Goal: Transaction & Acquisition: Obtain resource

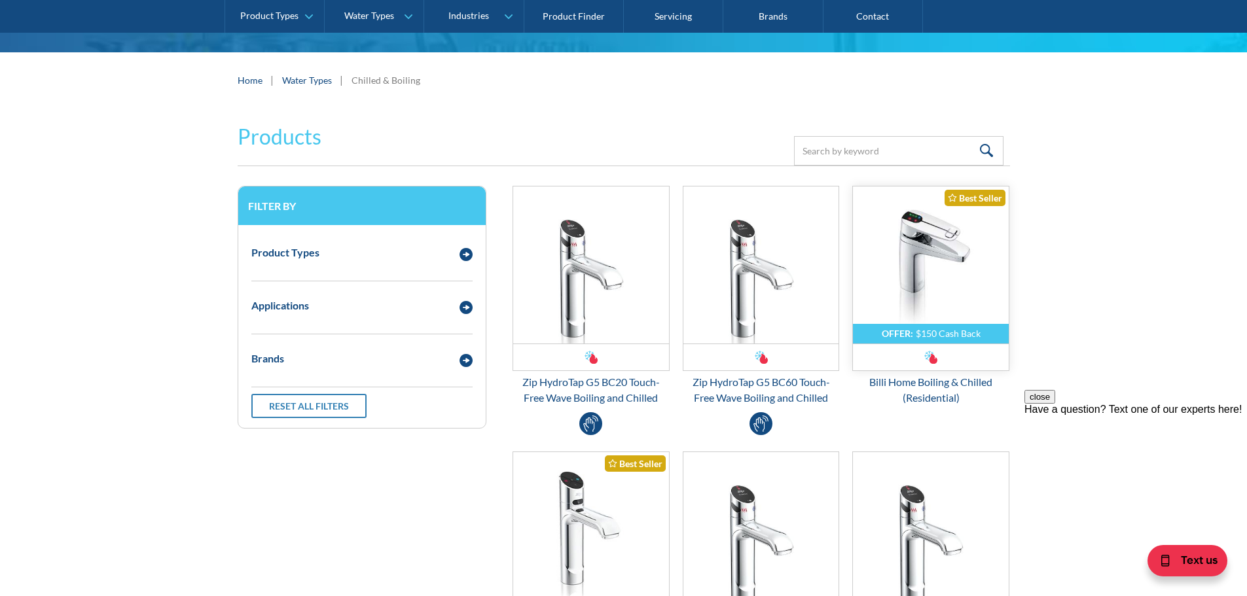
click at [989, 278] on img "Email Form 3" at bounding box center [931, 265] width 156 height 157
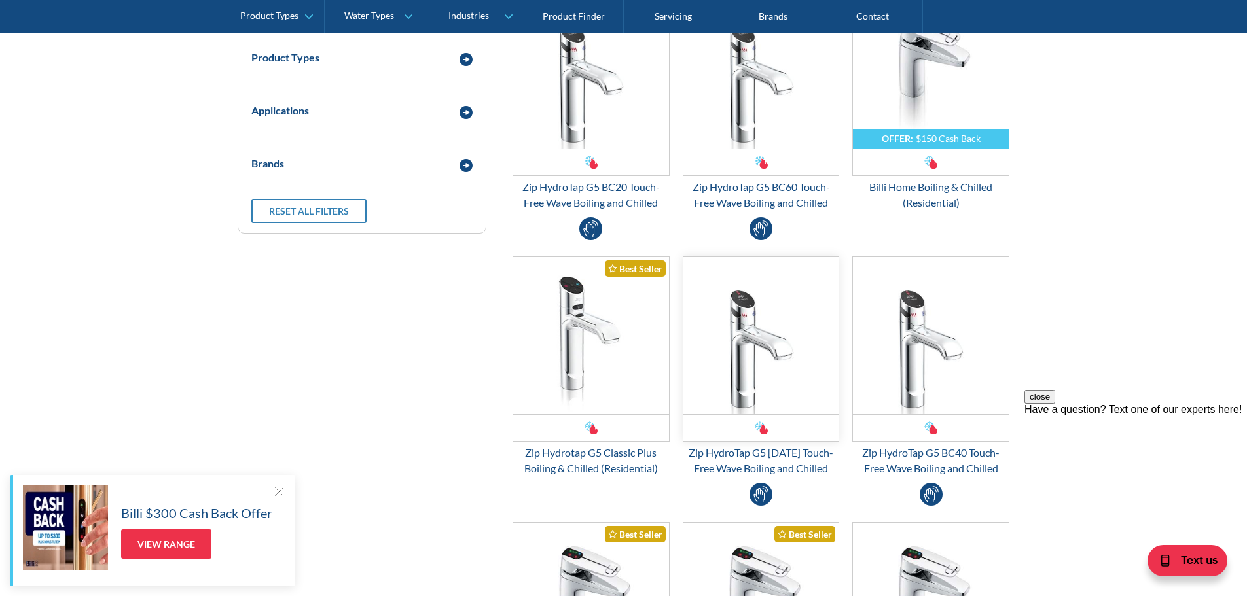
scroll to position [393, 0]
click at [615, 378] on img "Email Form 3" at bounding box center [591, 334] width 156 height 157
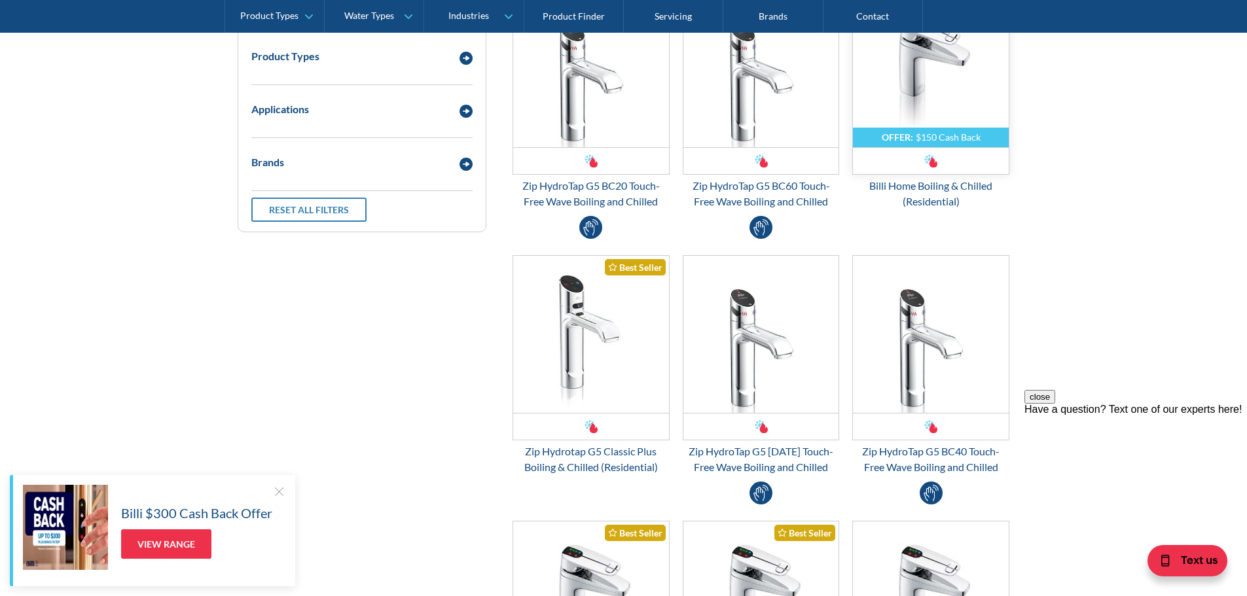
click at [935, 147] on img "Email Form 3" at bounding box center [931, 68] width 156 height 157
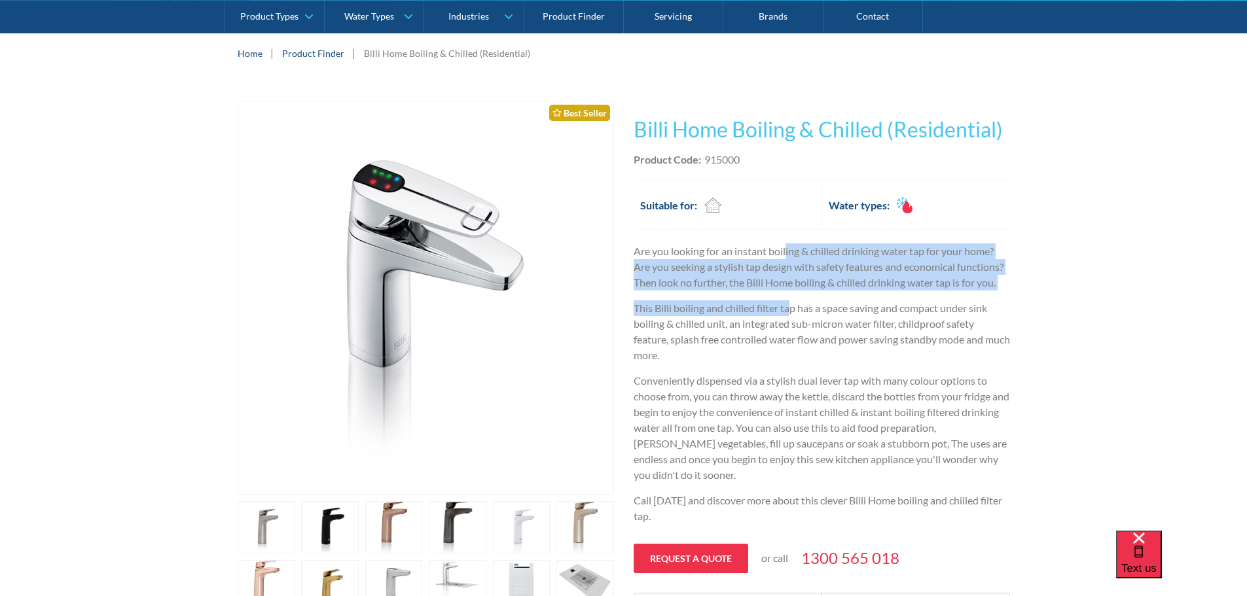
drag, startPoint x: 786, startPoint y: 254, endPoint x: 791, endPoint y: 301, distance: 47.4
click at [791, 301] on div "Are you looking for an instant boiling & chilled drinking water tap for your ho…" at bounding box center [822, 388] width 376 height 291
click at [791, 301] on p "This Billi boiling and chilled filter tap has a space saving and compact under …" at bounding box center [822, 331] width 376 height 63
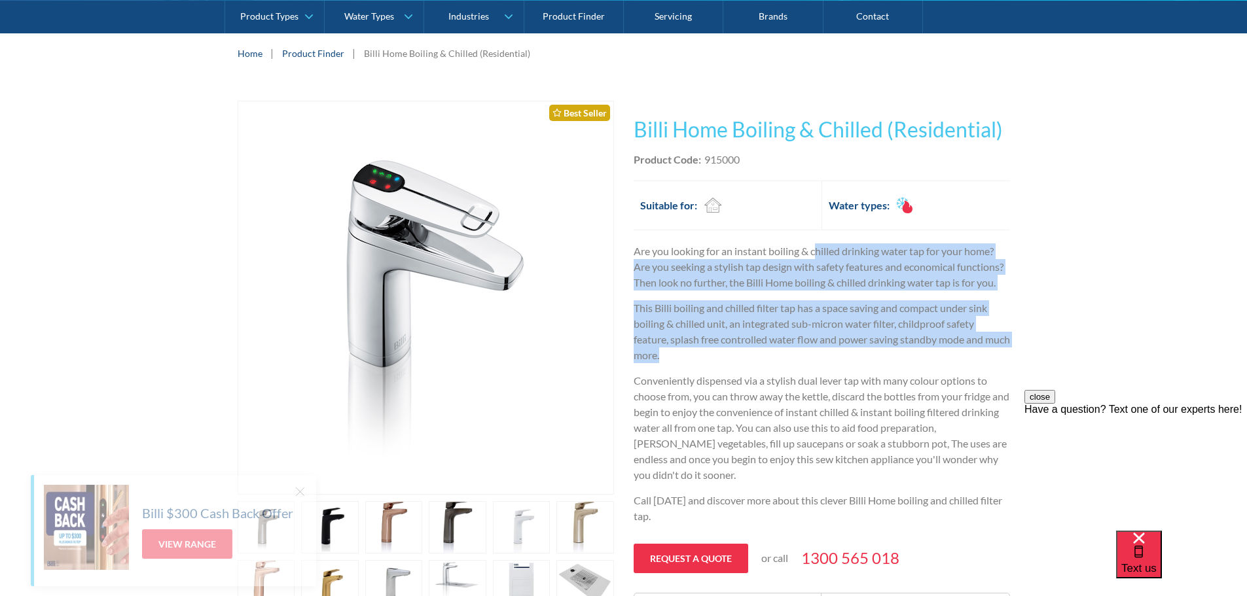
drag, startPoint x: 816, startPoint y: 249, endPoint x: 794, endPoint y: 348, distance: 101.3
click at [794, 348] on div "Are you looking for an instant boiling & chilled drinking water tap for your ho…" at bounding box center [822, 388] width 376 height 291
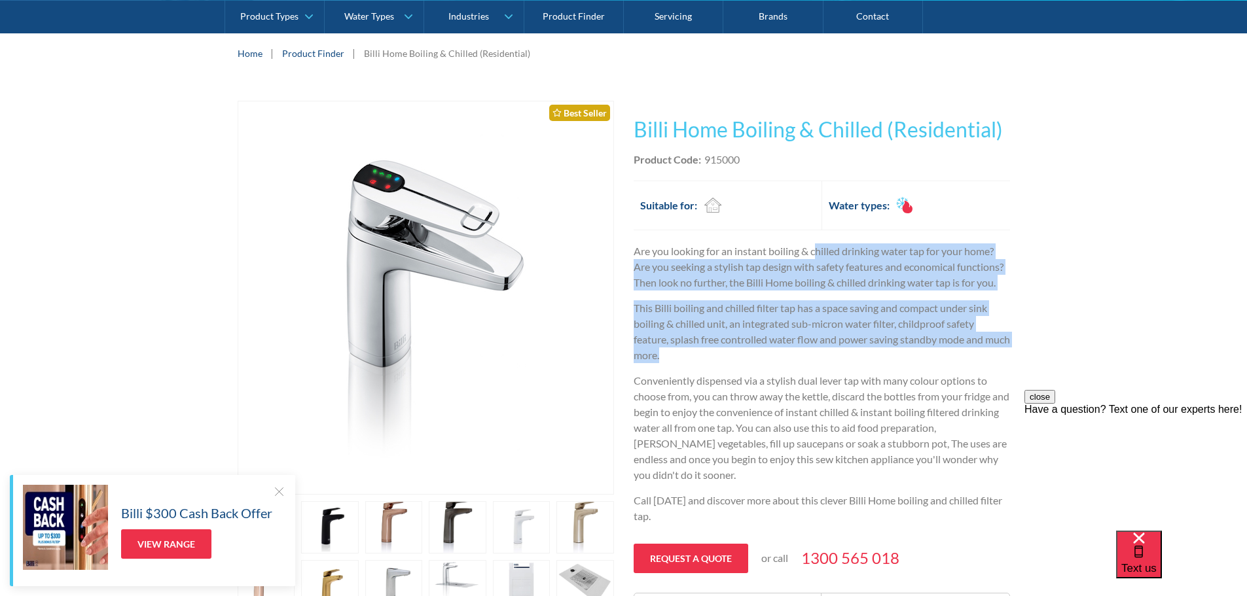
click at [794, 348] on p "This Billi boiling and chilled filter tap has a space saving and compact under …" at bounding box center [822, 331] width 376 height 63
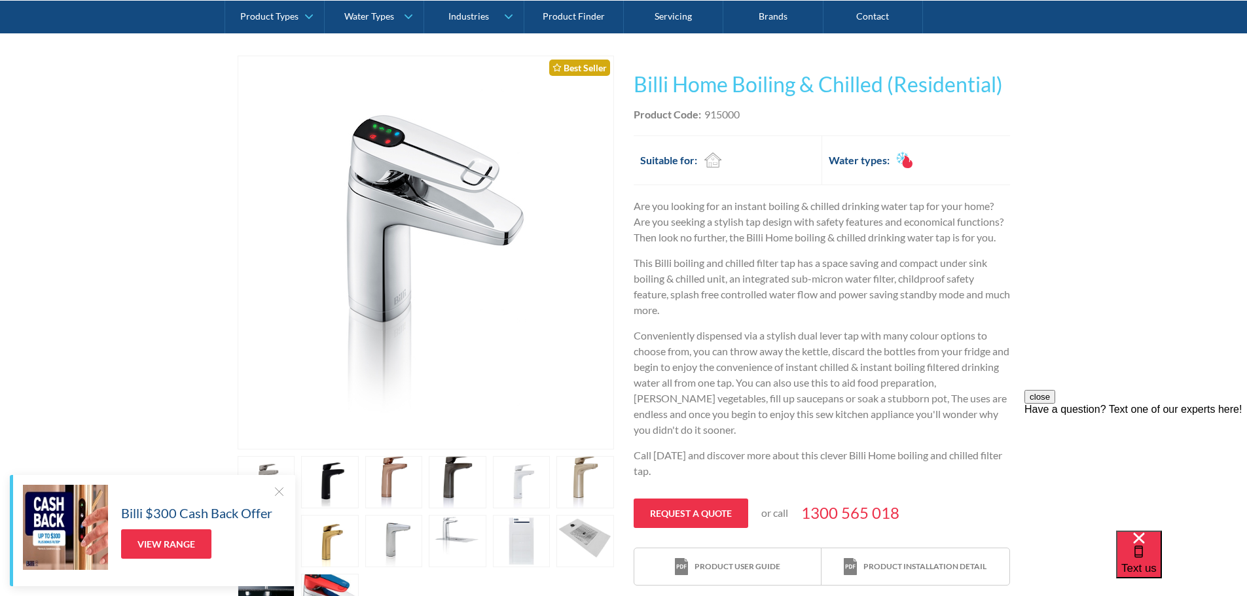
scroll to position [262, 0]
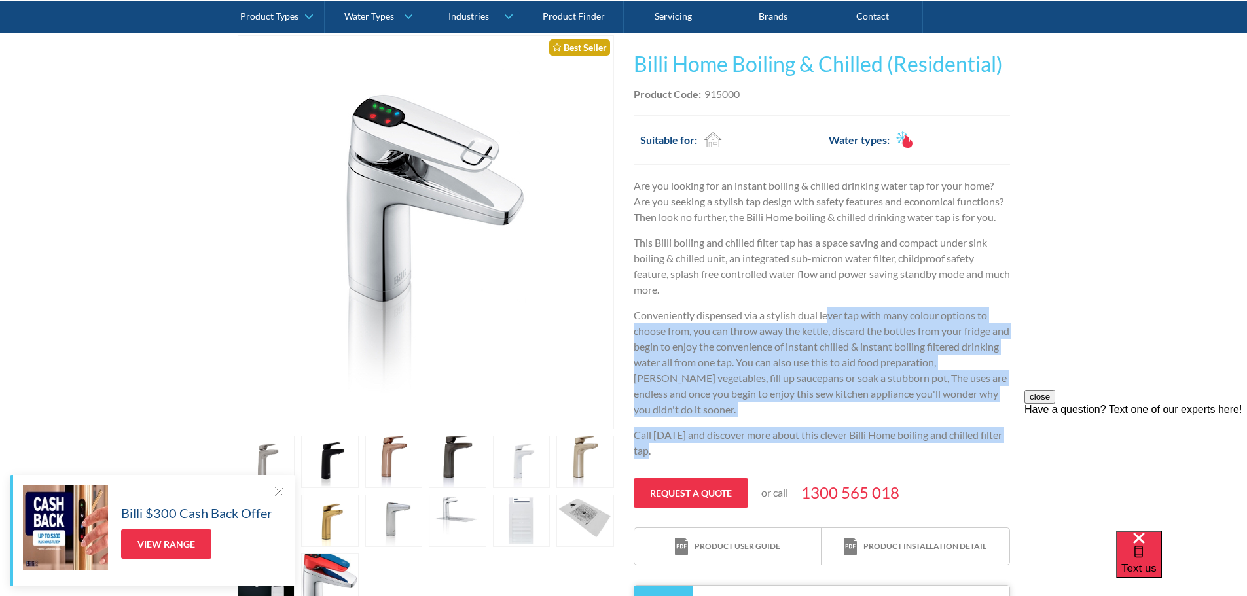
drag, startPoint x: 829, startPoint y: 298, endPoint x: 792, endPoint y: 451, distance: 156.9
click at [792, 451] on div "Are you looking for an instant boiling & chilled drinking water tap for your ho…" at bounding box center [822, 323] width 376 height 291
click at [792, 451] on p "Call today and discover more about this clever Billi Home boiling and chilled f…" at bounding box center [822, 442] width 376 height 31
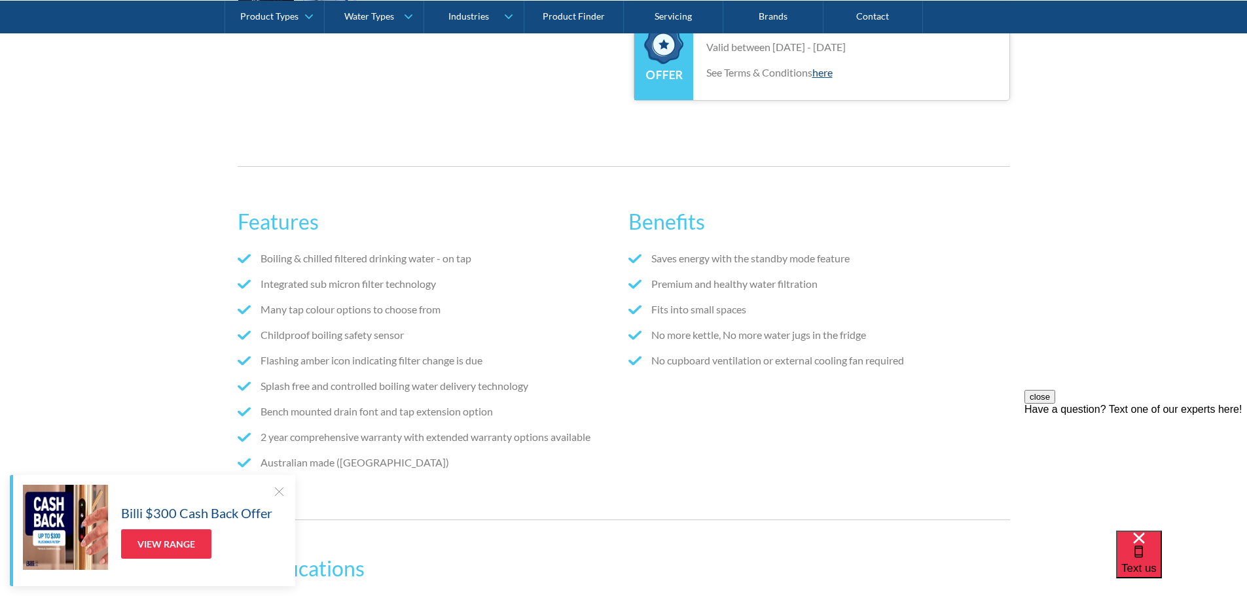
scroll to position [851, 0]
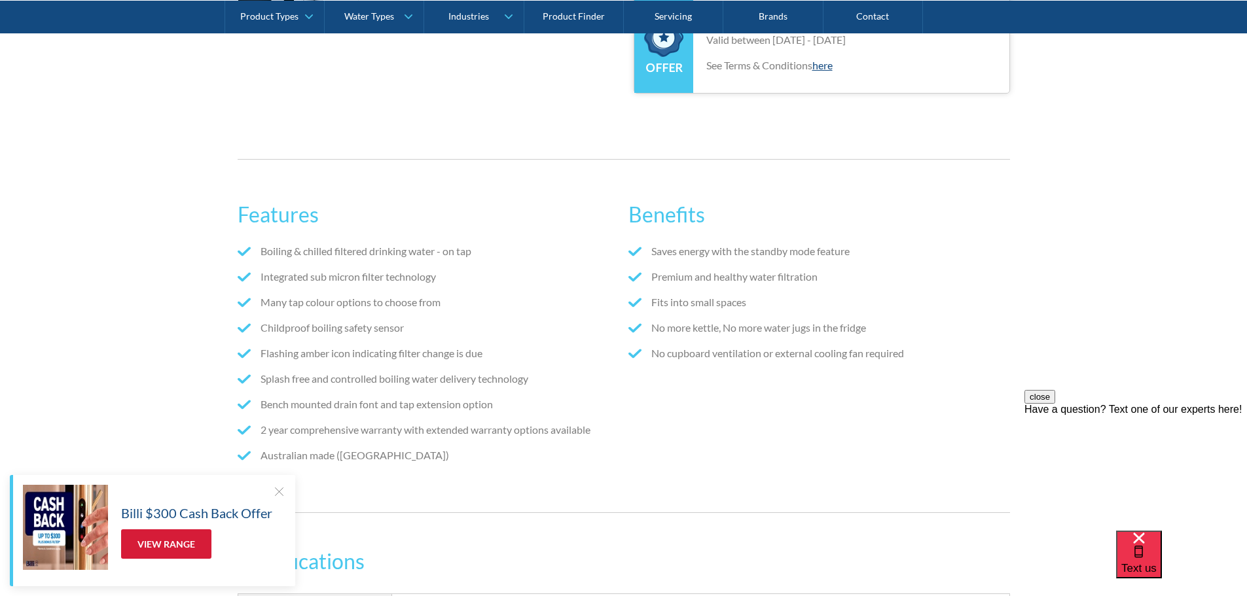
click at [171, 532] on link "View Range" at bounding box center [166, 544] width 90 height 29
click at [269, 487] on div "Billi $300 Cash Back Offer View Range" at bounding box center [154, 527] width 262 height 85
click at [276, 475] on div "Billi $300 Cash Back Offer View Range" at bounding box center [152, 530] width 285 height 111
click at [277, 479] on div "Billi $300 Cash Back Offer View Range" at bounding box center [152, 530] width 285 height 111
click at [279, 480] on div "Billi $300 Cash Back Offer View Range" at bounding box center [152, 530] width 285 height 111
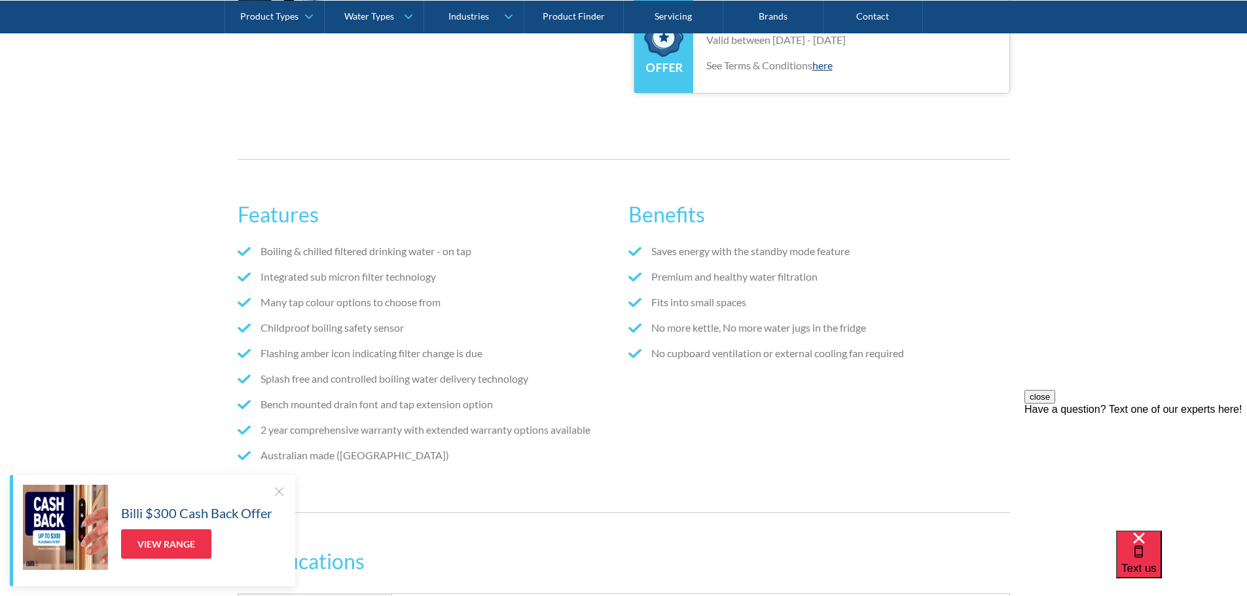
click at [278, 482] on div "Billi $300 Cash Back Offer View Range" at bounding box center [152, 530] width 285 height 111
click at [279, 484] on div "Billi $300 Cash Back Offer View Range" at bounding box center [152, 530] width 285 height 111
click at [279, 486] on div "Billi $300 Cash Back Offer View Range" at bounding box center [152, 530] width 285 height 111
click at [279, 491] on div at bounding box center [278, 491] width 13 height 13
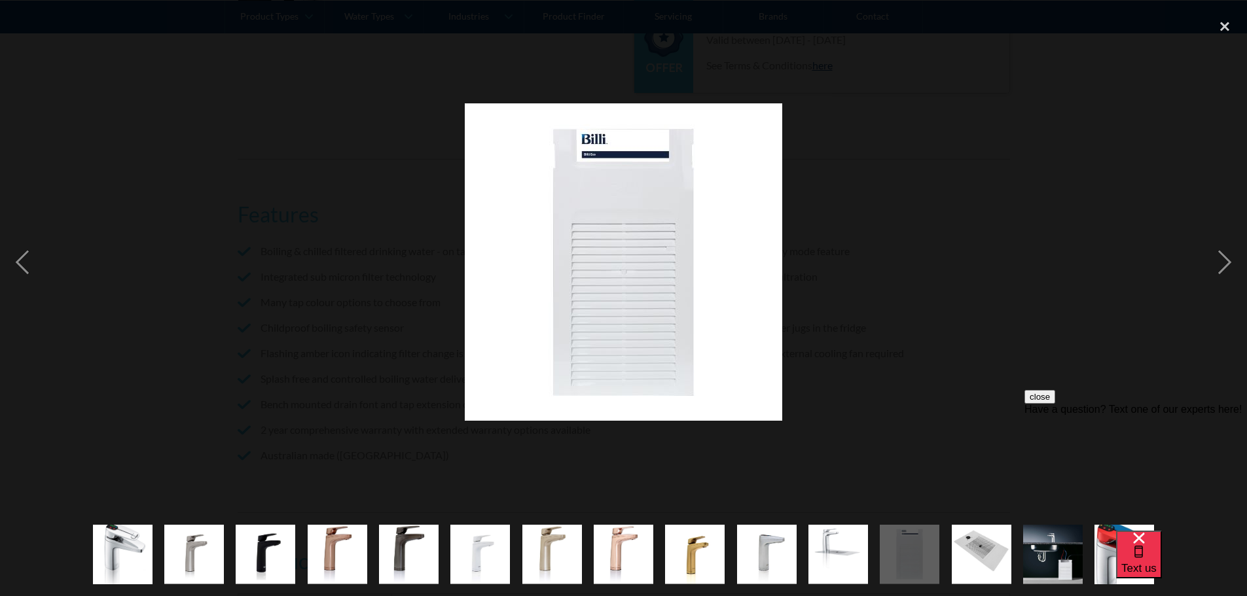
click at [831, 152] on div at bounding box center [623, 262] width 1247 height 501
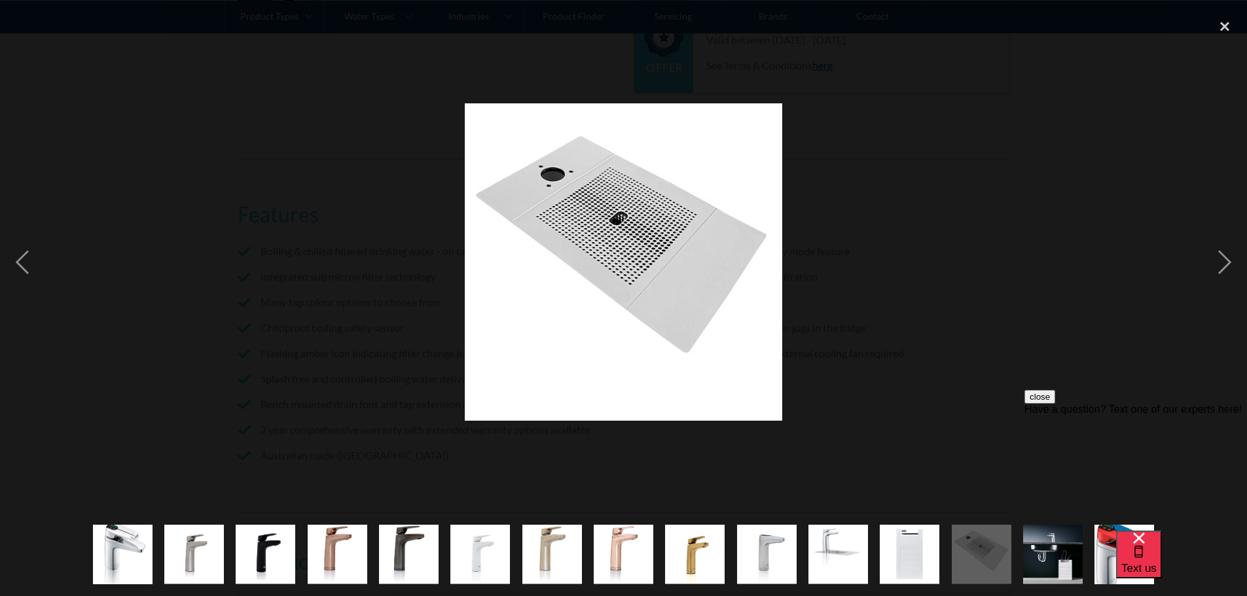
click at [255, 207] on div at bounding box center [623, 262] width 1247 height 501
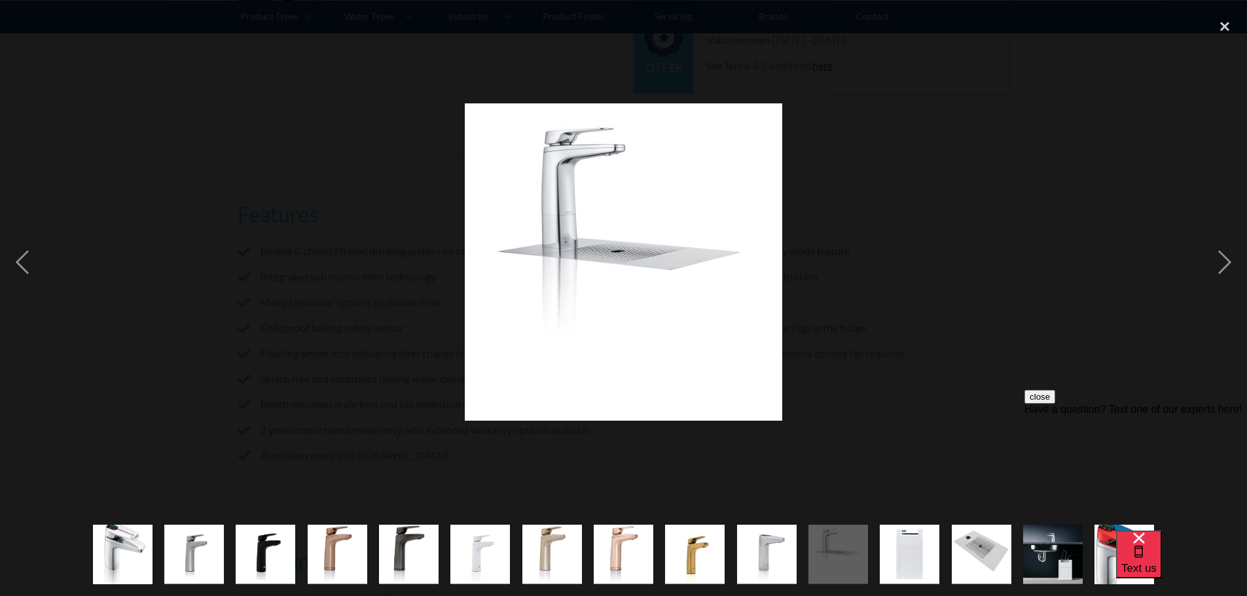
click at [302, 297] on div at bounding box center [623, 262] width 1247 height 501
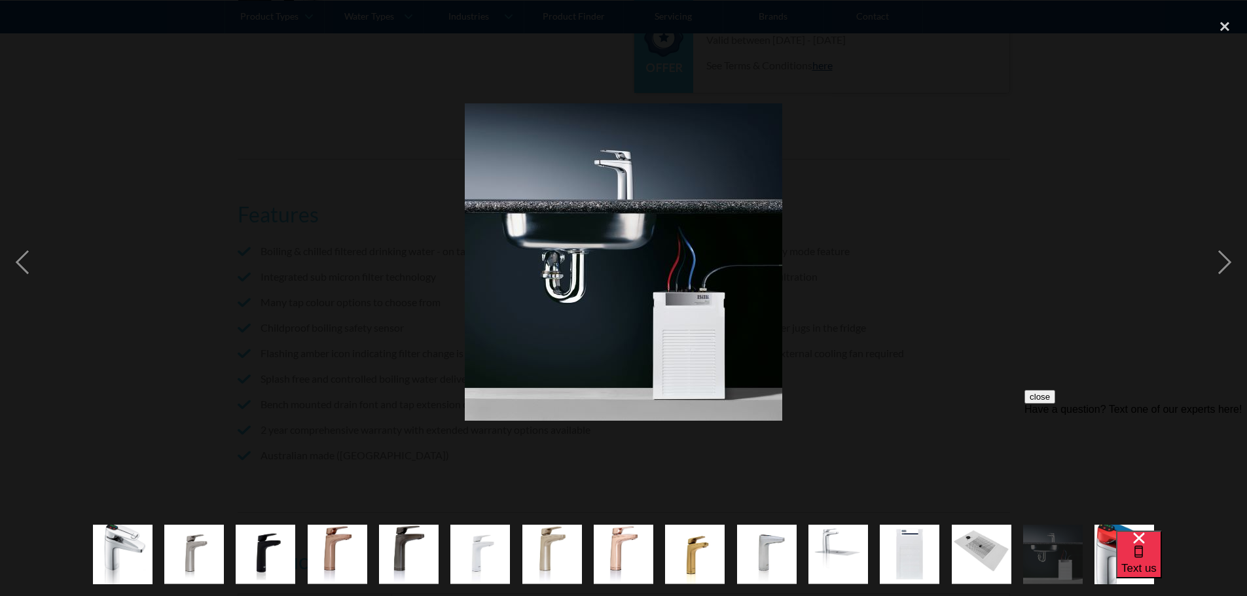
click at [257, 408] on div at bounding box center [623, 262] width 1247 height 501
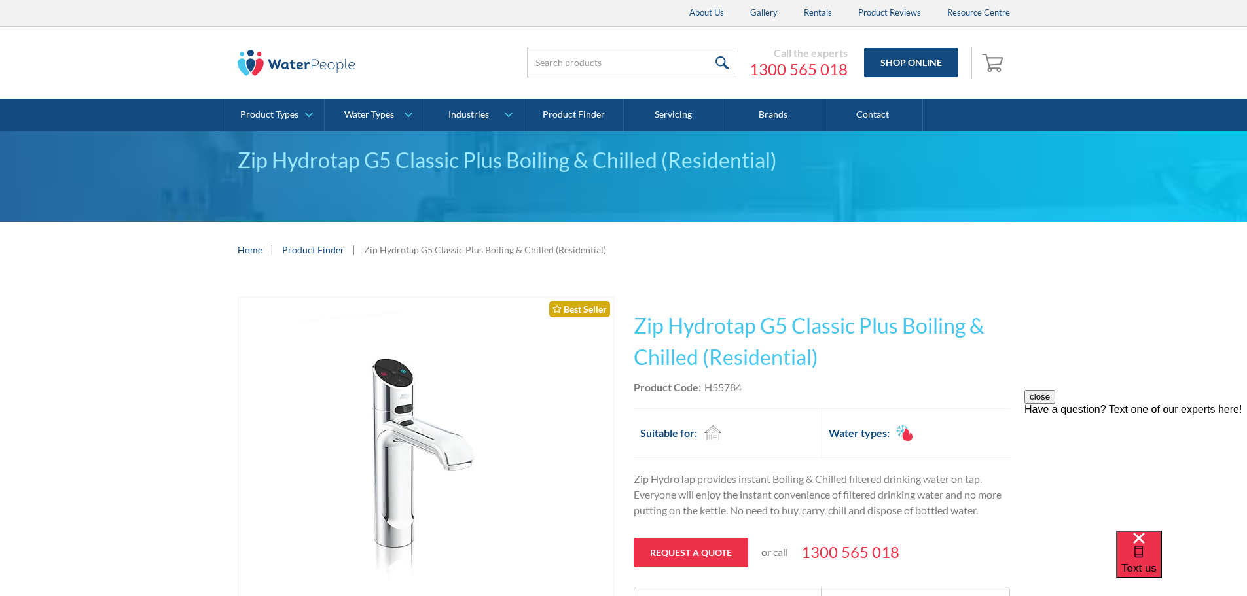
click at [486, 373] on img "open lightbox" at bounding box center [426, 456] width 260 height 317
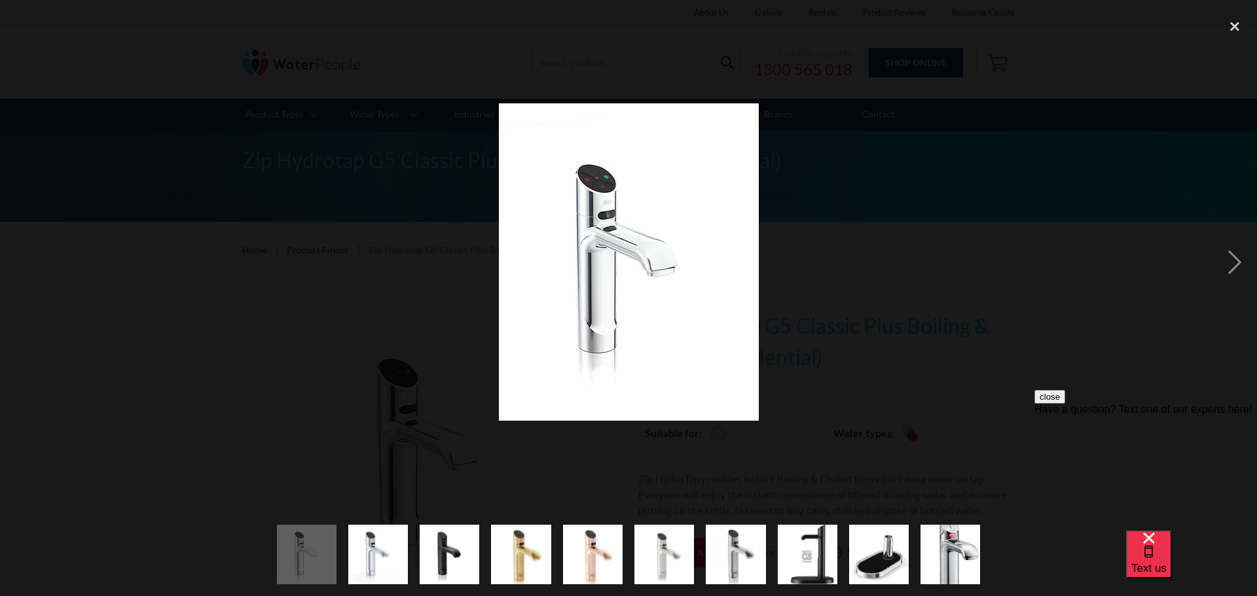
click at [325, 259] on div at bounding box center [628, 262] width 1257 height 501
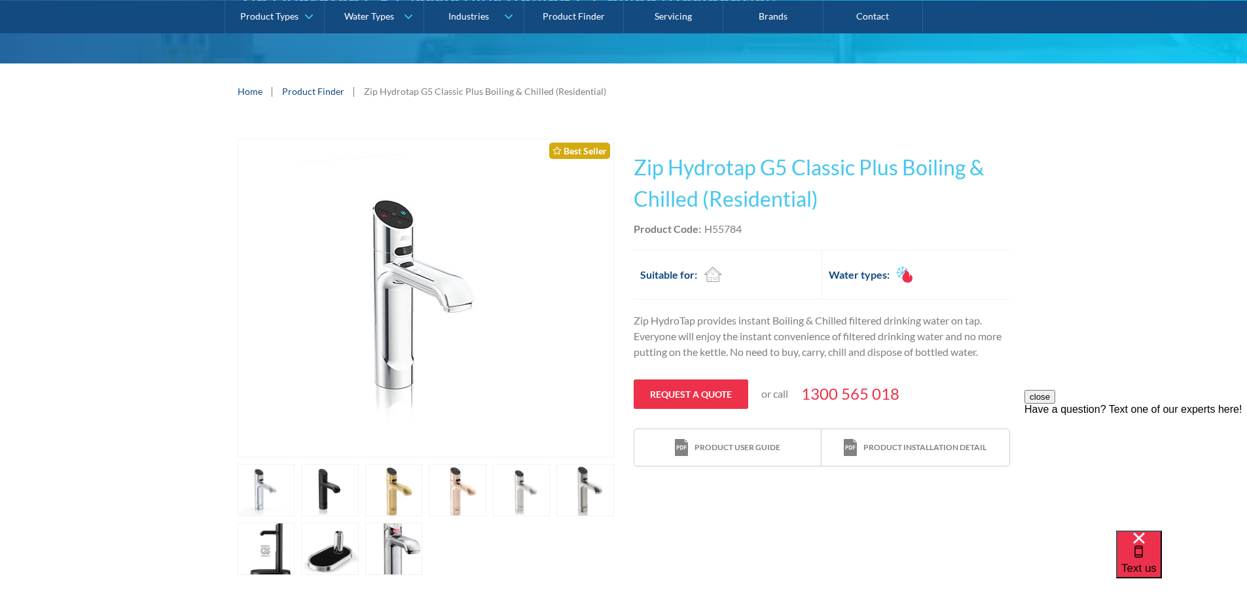
scroll to position [281, 0]
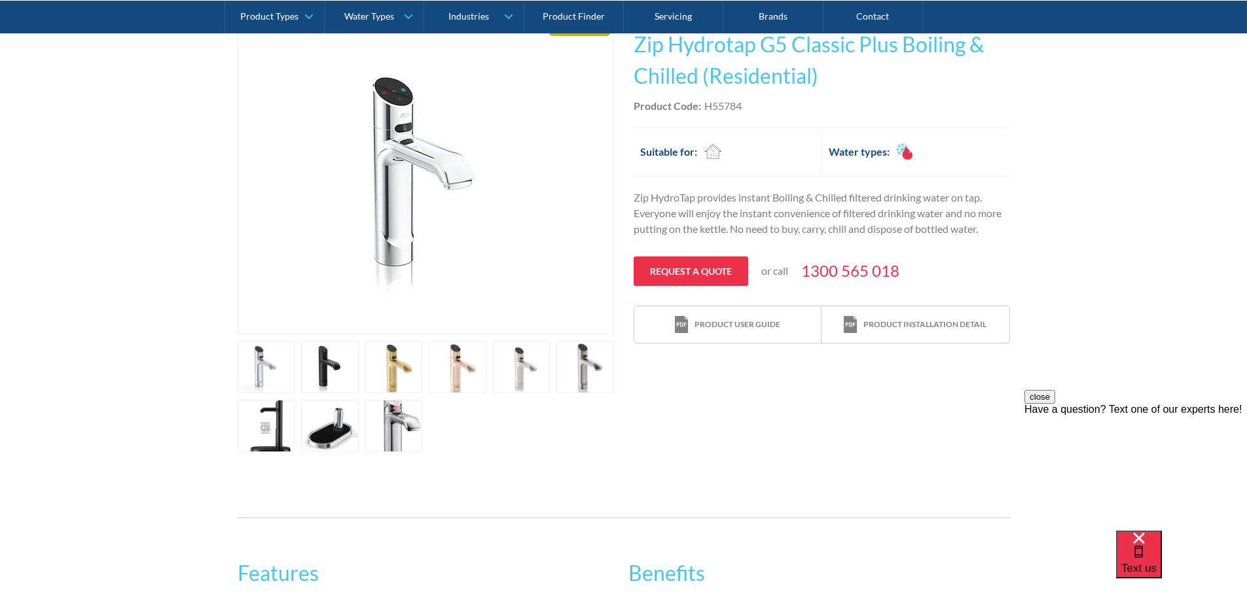
click at [389, 446] on link "open lightbox" at bounding box center [394, 426] width 58 height 52
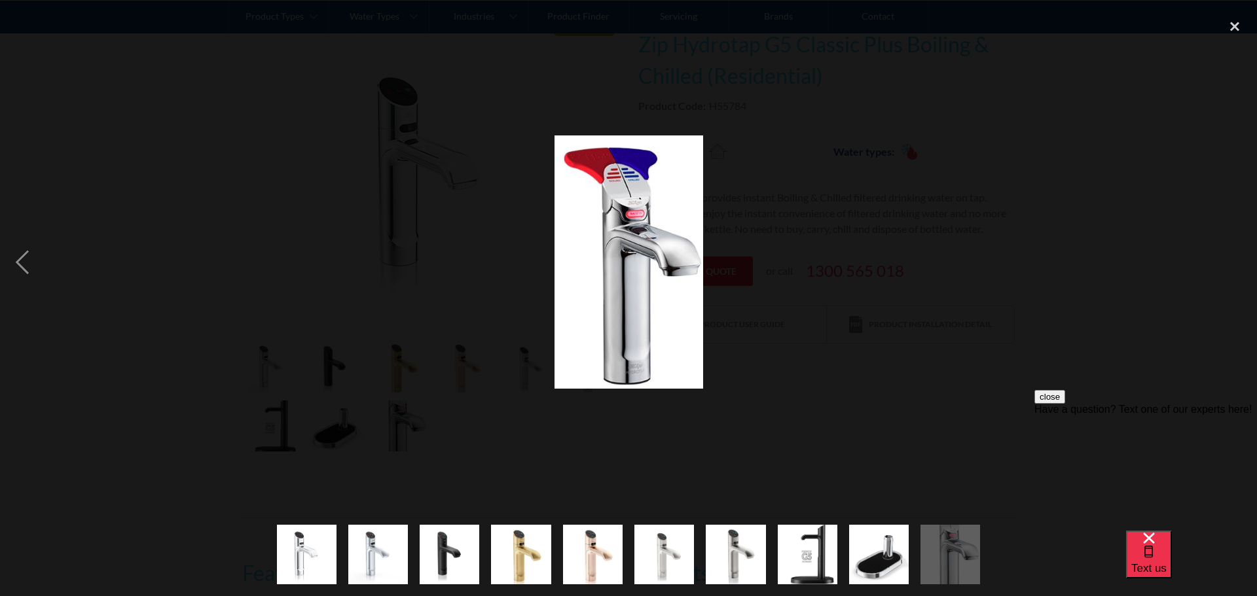
click at [267, 126] on div at bounding box center [628, 262] width 1257 height 501
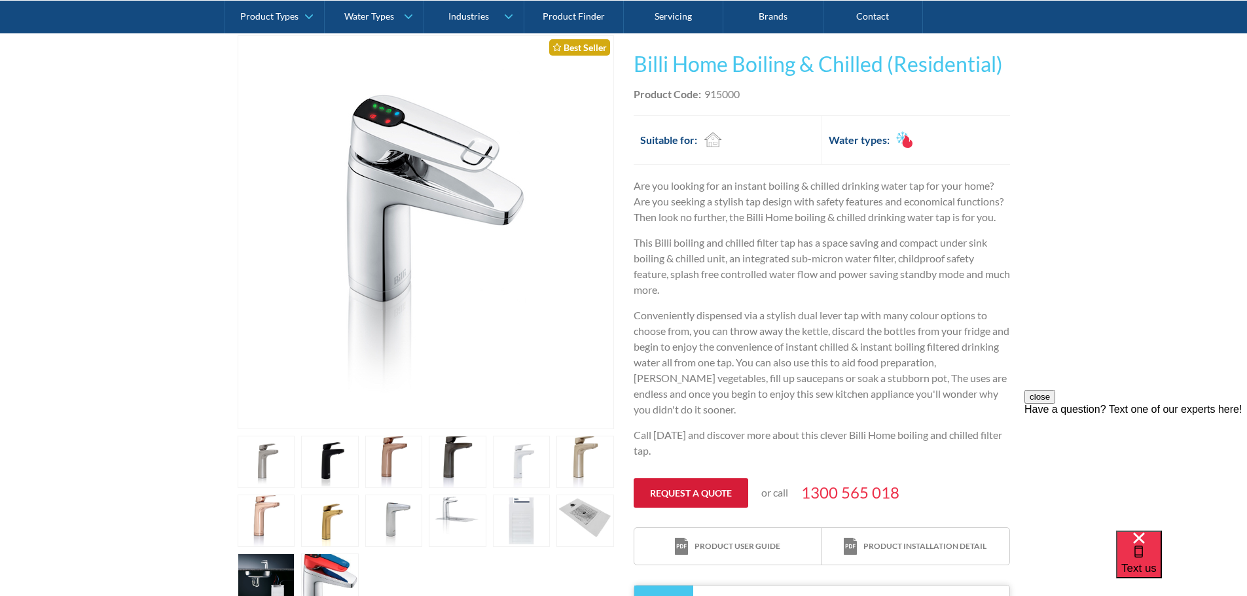
click at [698, 486] on link "Request a quote" at bounding box center [691, 492] width 115 height 29
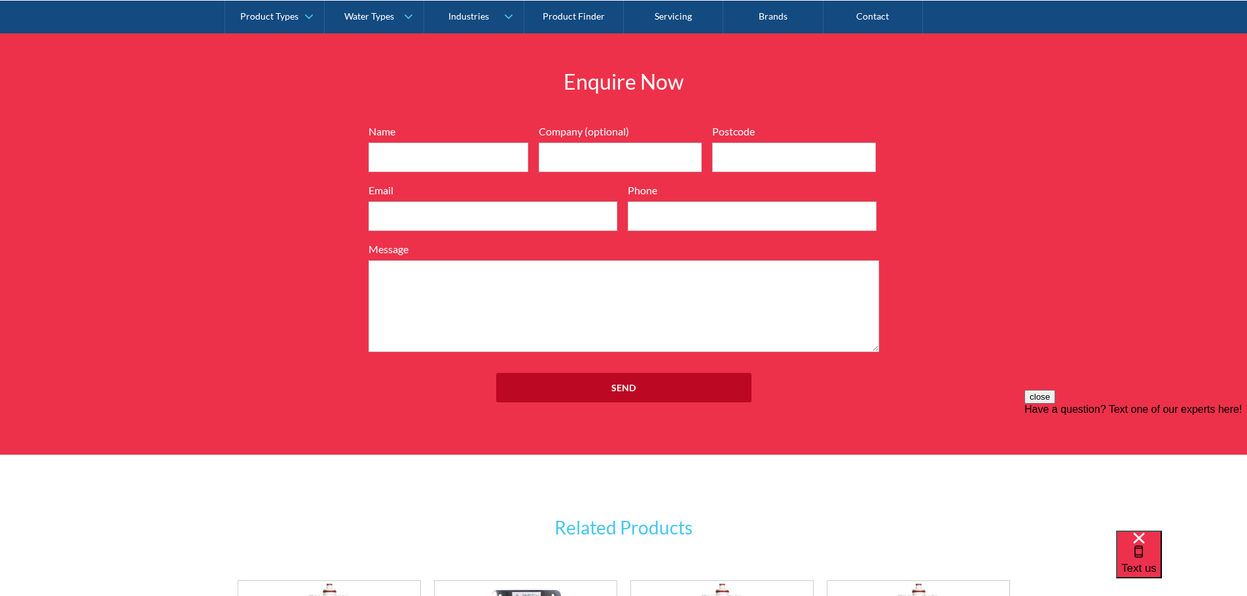
scroll to position [1720, 0]
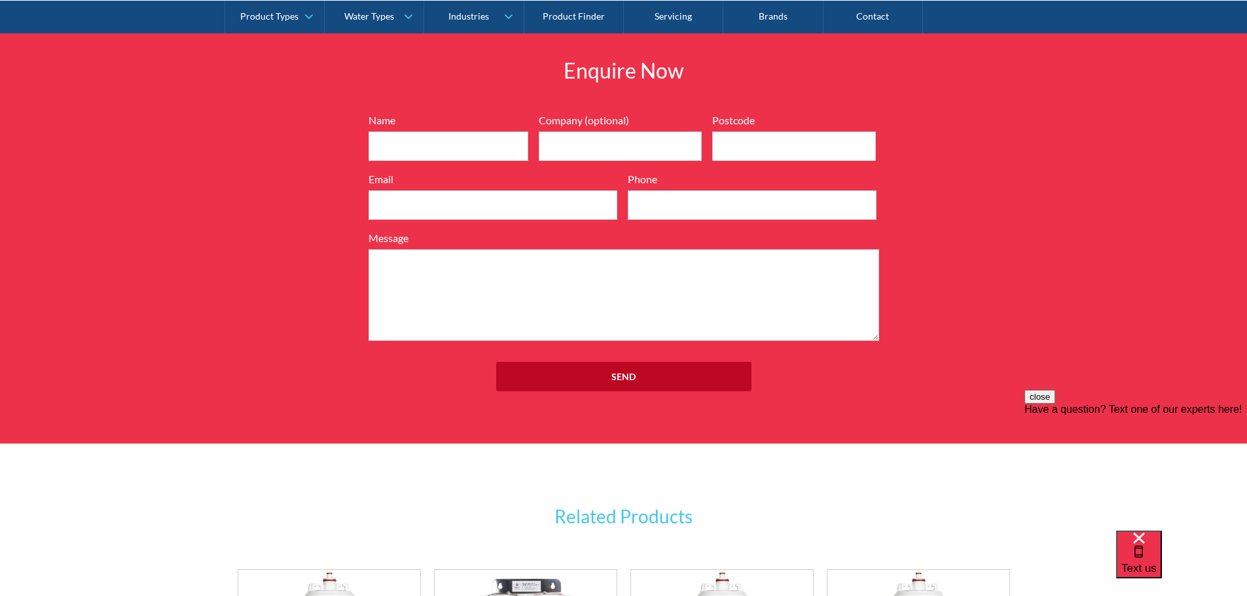
click at [505, 113] on label "Name" at bounding box center [449, 121] width 160 height 16
click at [505, 132] on input "Name" at bounding box center [449, 146] width 160 height 29
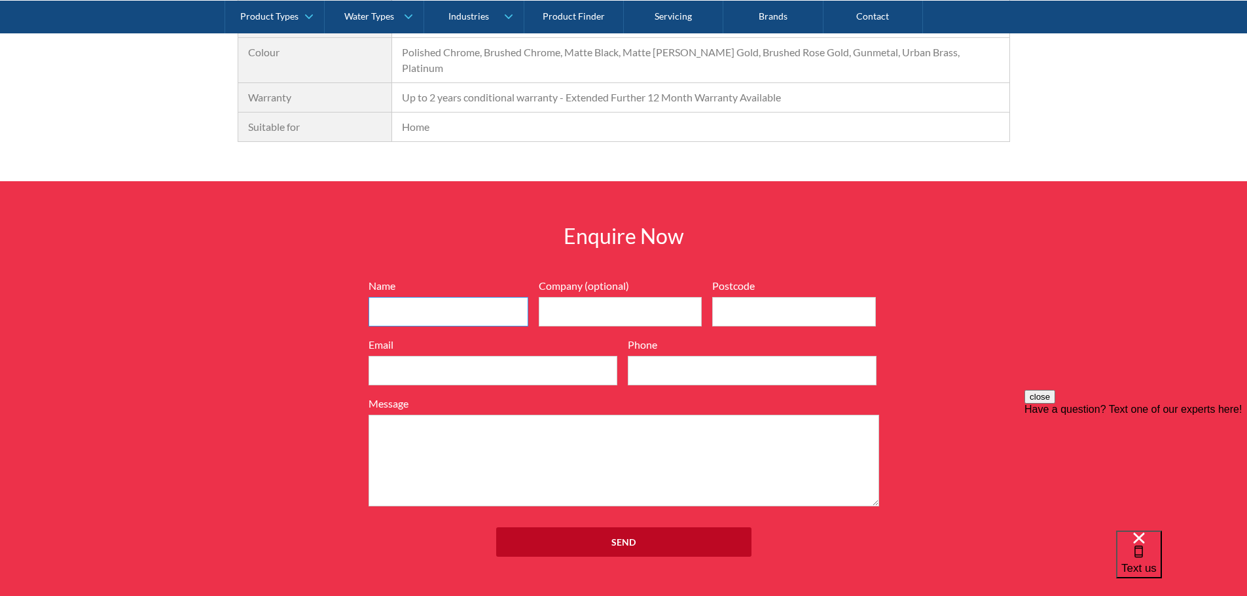
scroll to position [1655, 0]
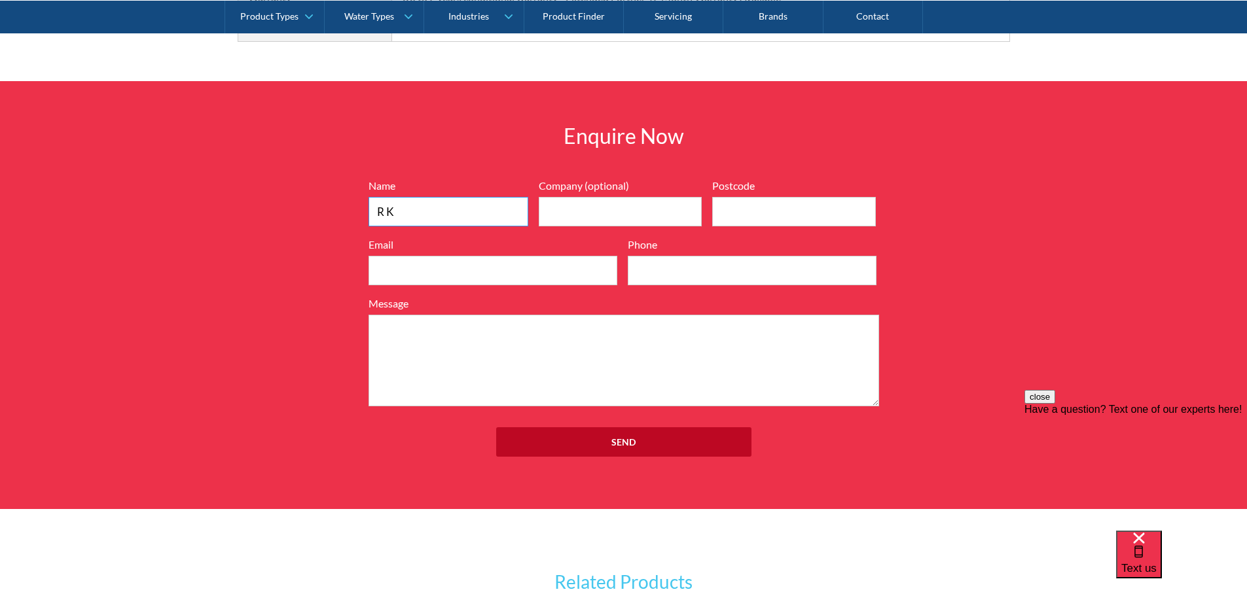
type input "R K"
click at [545, 256] on input "Email" at bounding box center [493, 270] width 249 height 29
type input "rheeki.household@gmail.com"
click at [581, 315] on textarea "Message" at bounding box center [624, 361] width 511 height 92
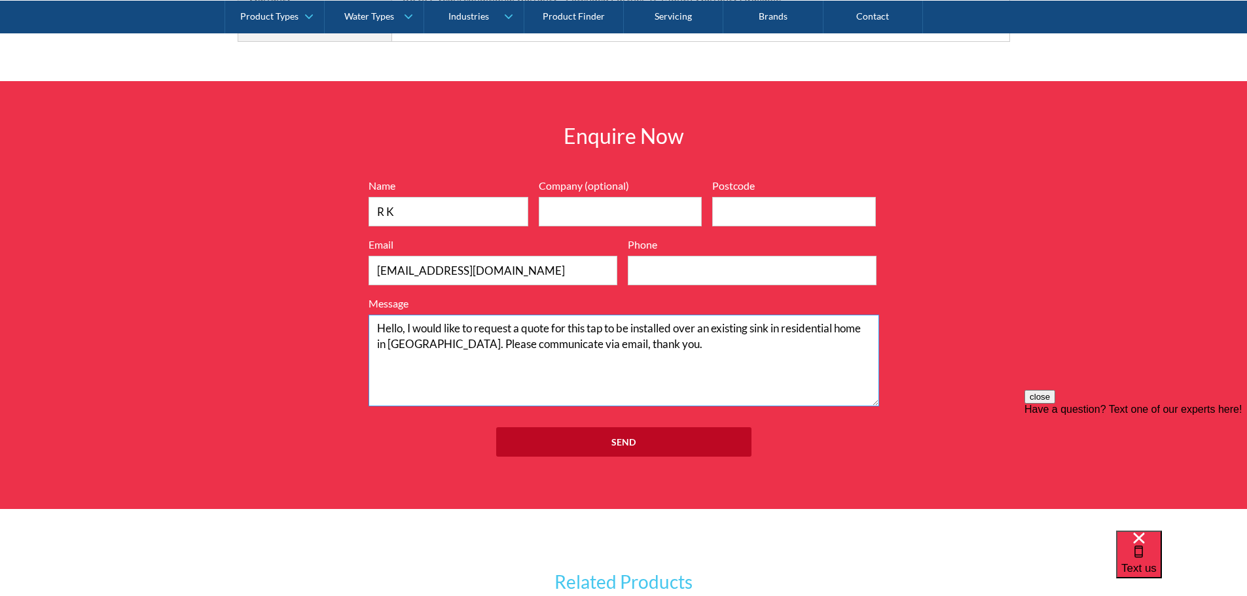
type textarea "Hello, I would like to request a quote for this tap to be installed over an exi…"
click at [669, 256] on input "Phone" at bounding box center [752, 270] width 249 height 29
click at [739, 200] on input "Postcode" at bounding box center [794, 211] width 164 height 29
type input "2147"
click at [679, 432] on input "Send" at bounding box center [623, 441] width 255 height 29
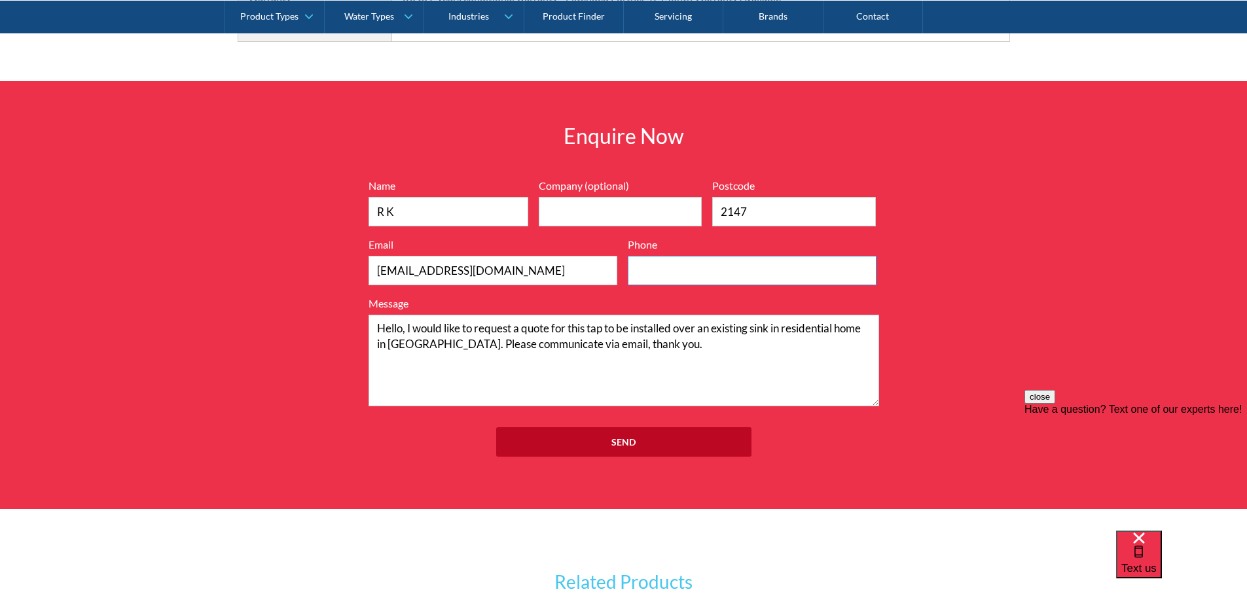
click at [707, 256] on input "Phone" at bounding box center [752, 270] width 249 height 29
type input "0405474363"
click at [757, 361] on textarea "Hello, I would like to request a quote for this tap to be installed over an exi…" at bounding box center [624, 361] width 511 height 92
click at [689, 361] on textarea "Hello, I would like to request a quote for this tap to be installed over an exi…" at bounding box center [624, 361] width 511 height 92
click at [694, 427] on input "Send" at bounding box center [623, 441] width 255 height 29
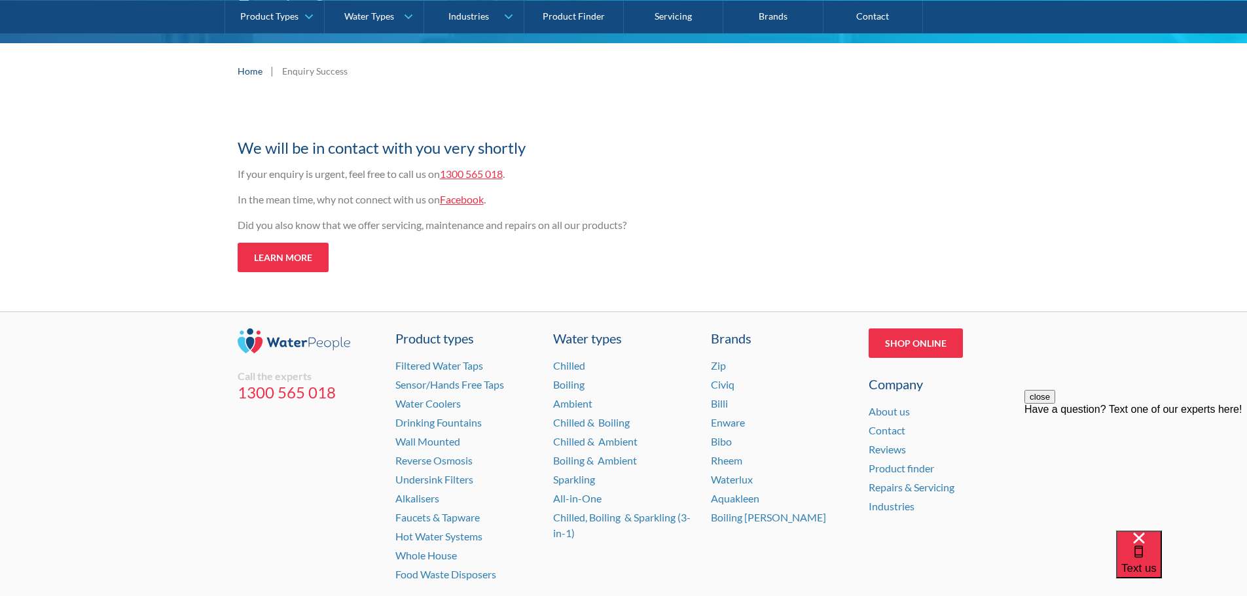
scroll to position [39, 0]
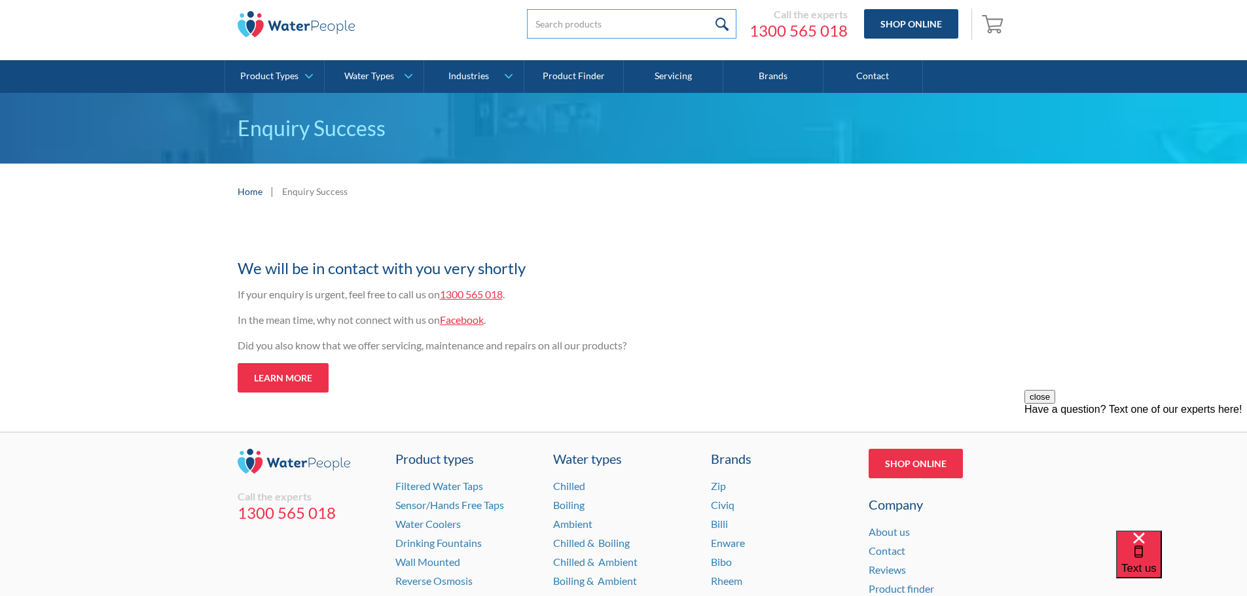
click at [628, 25] on input "search" at bounding box center [631, 23] width 209 height 29
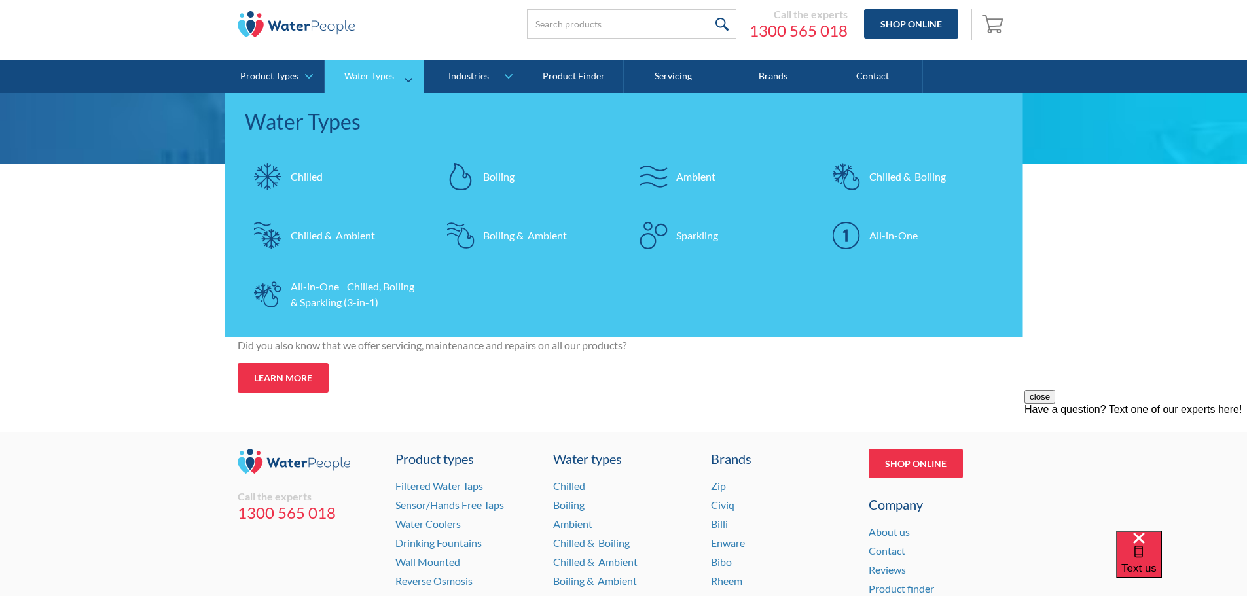
click at [348, 309] on div "All-in-One Chilled, Boiling & Sparkling (3-in-1)" at bounding box center [355, 294] width 128 height 31
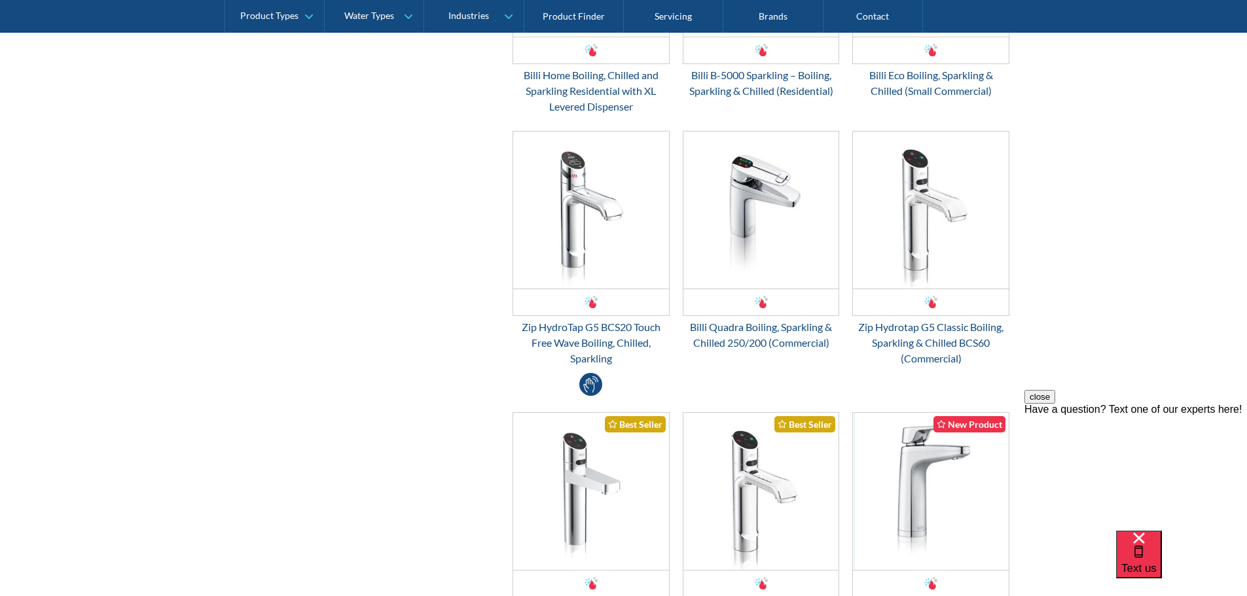
scroll to position [906, 0]
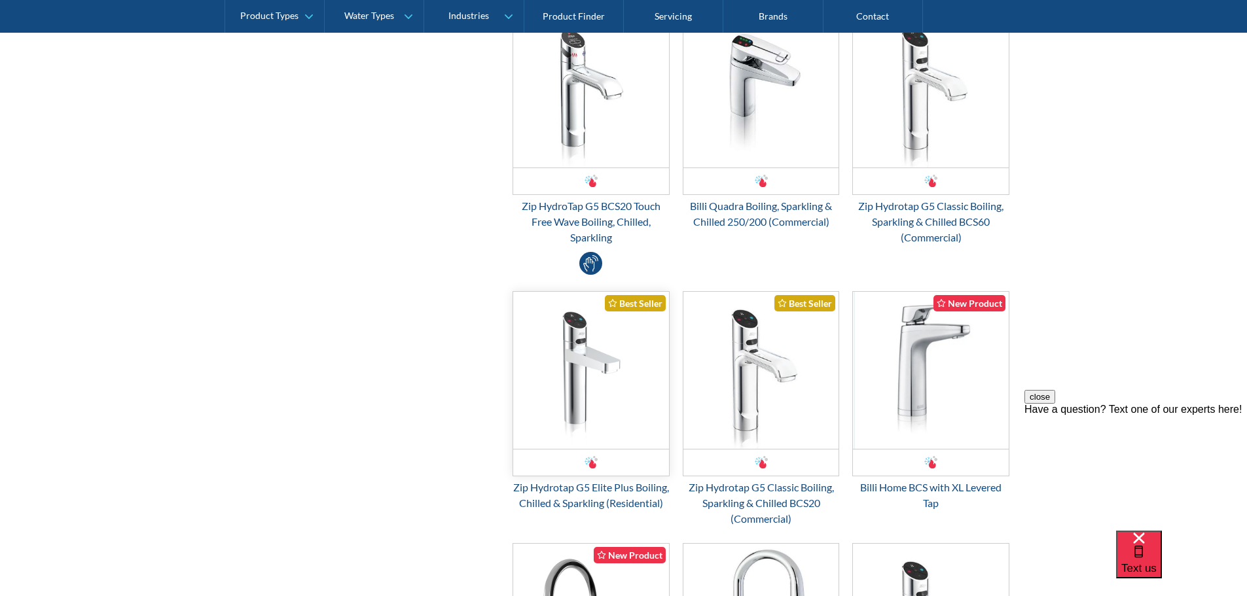
click at [632, 379] on img "Email Form 3" at bounding box center [591, 370] width 156 height 157
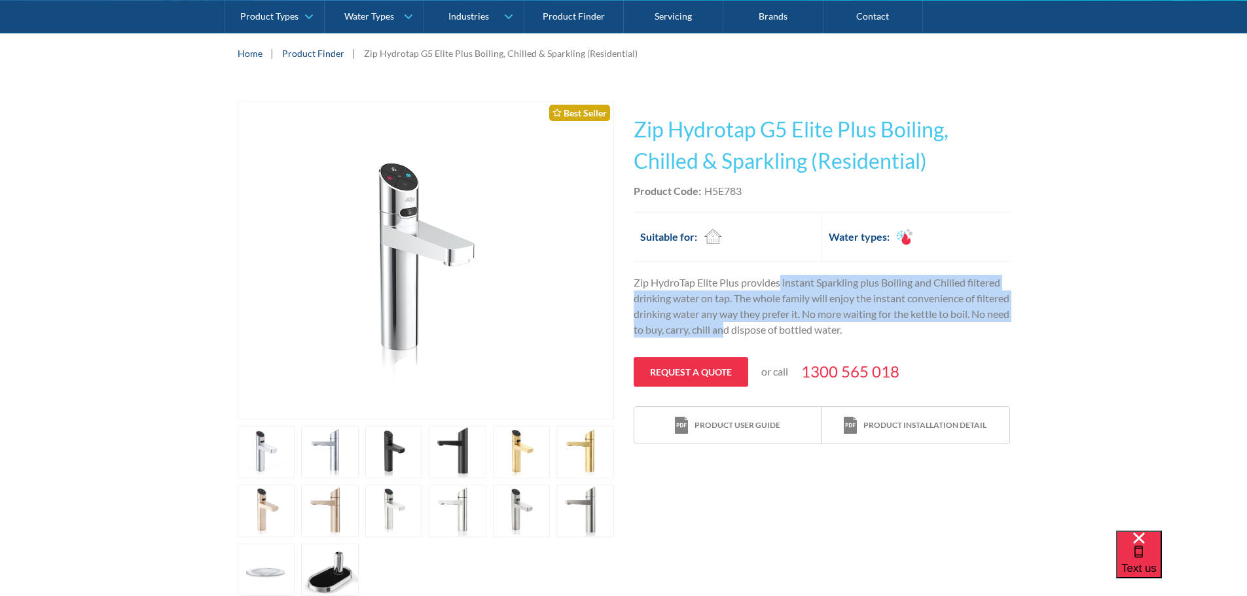
drag, startPoint x: 782, startPoint y: 285, endPoint x: 787, endPoint y: 331, distance: 45.5
click at [787, 331] on p "Zip HydroTap Elite Plus provides instant Sparkling plus Boiling and Chilled fil…" at bounding box center [822, 306] width 376 height 63
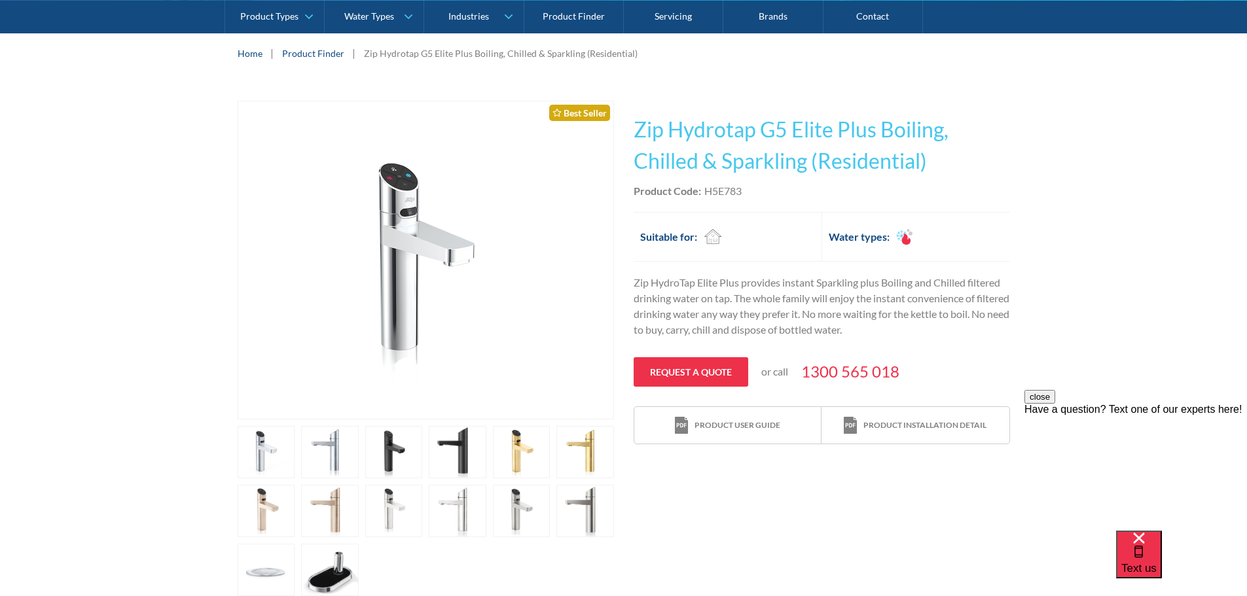
click at [396, 181] on img "open lightbox" at bounding box center [426, 259] width 260 height 317
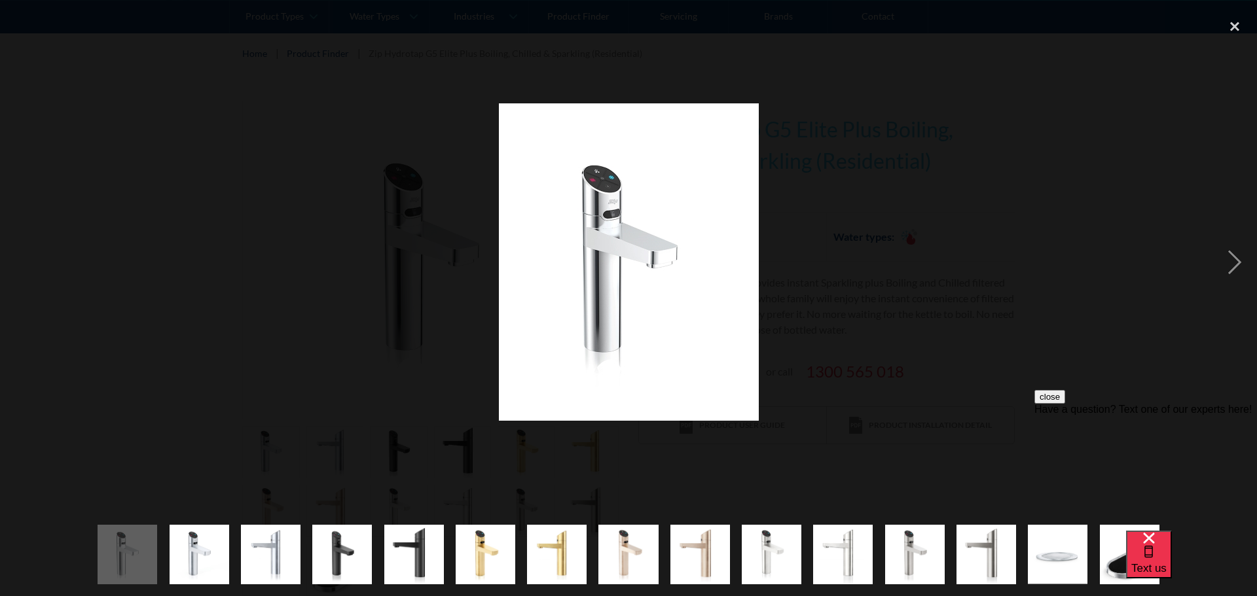
click at [611, 189] on img at bounding box center [629, 261] width 260 height 317
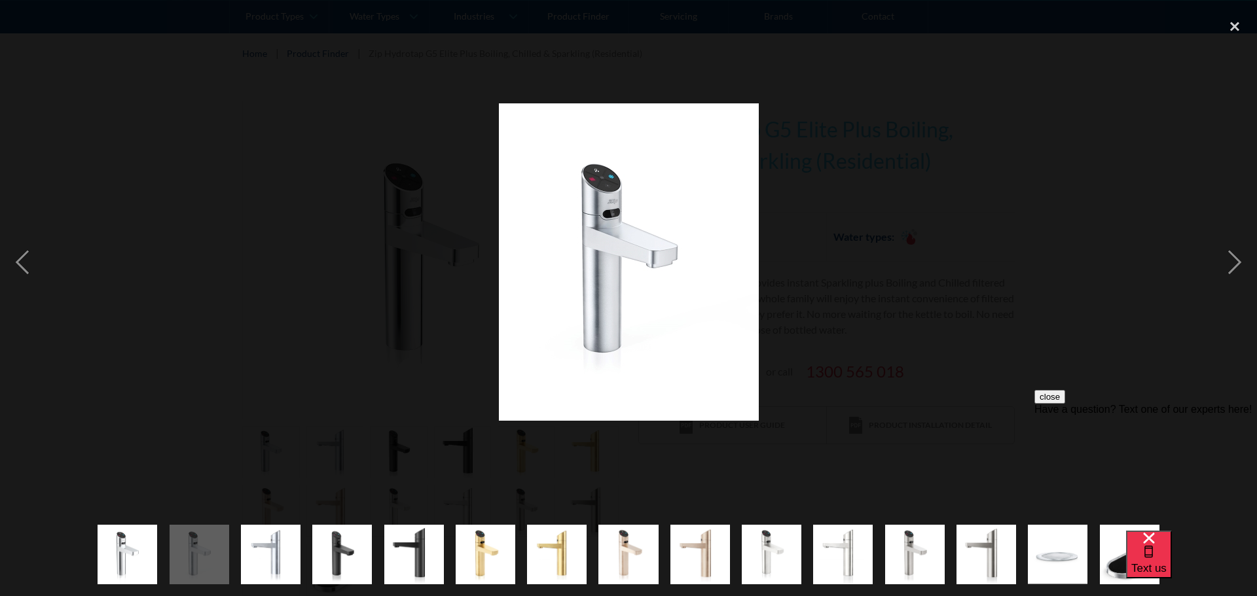
click at [825, 169] on div at bounding box center [628, 262] width 1257 height 501
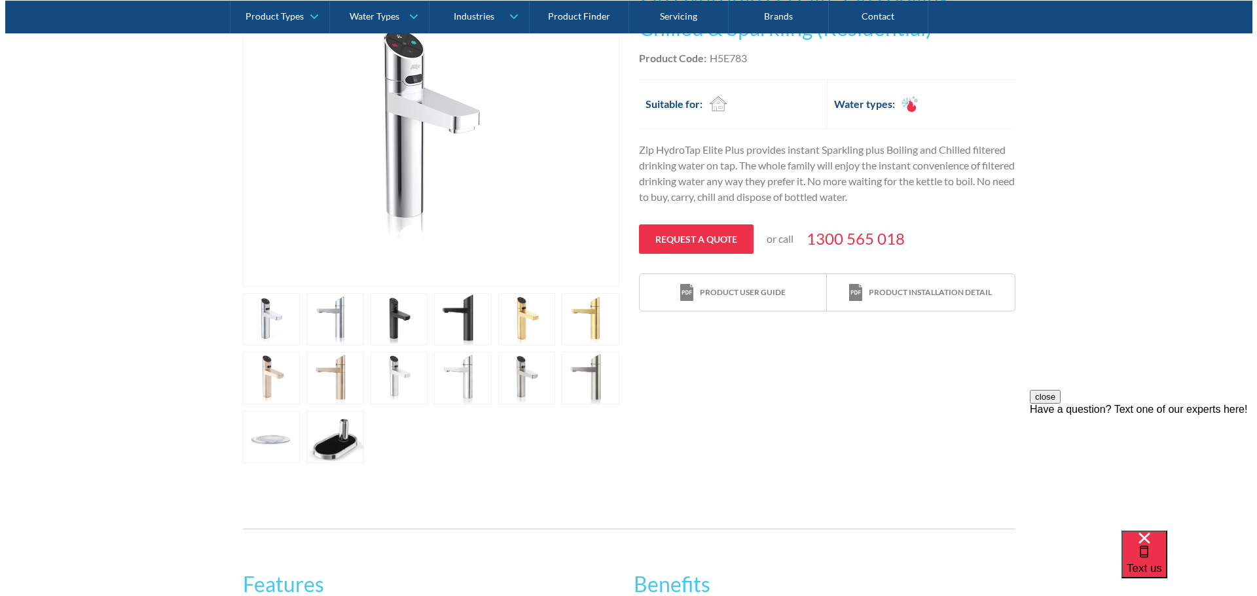
scroll to position [327, 0]
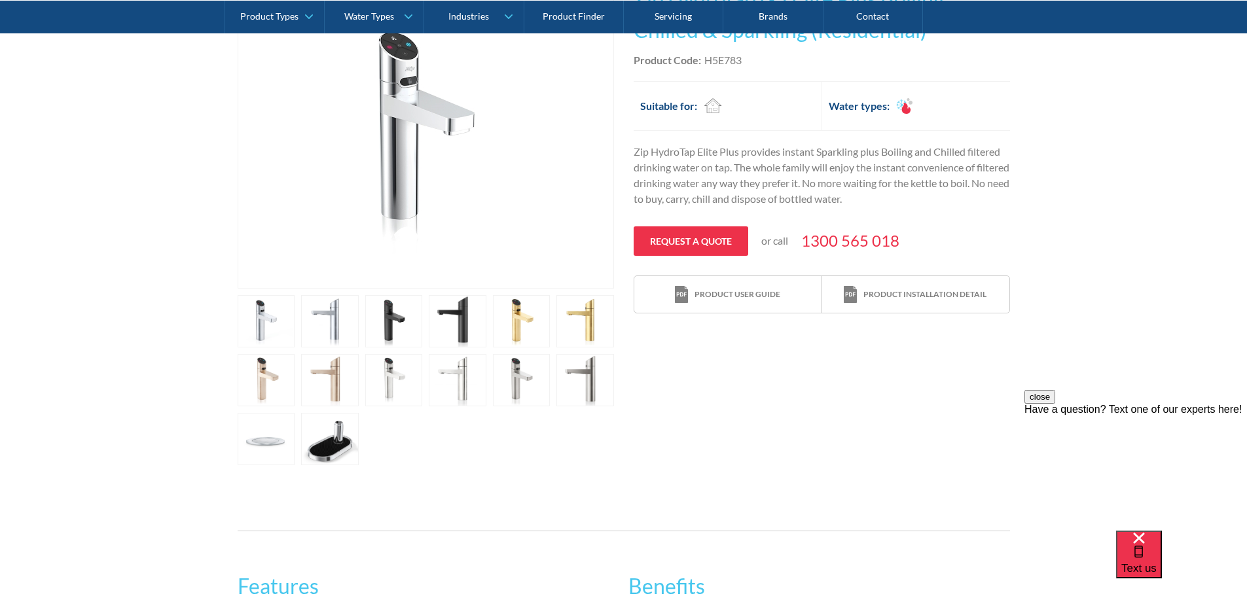
click at [323, 311] on link "open lightbox" at bounding box center [330, 321] width 58 height 52
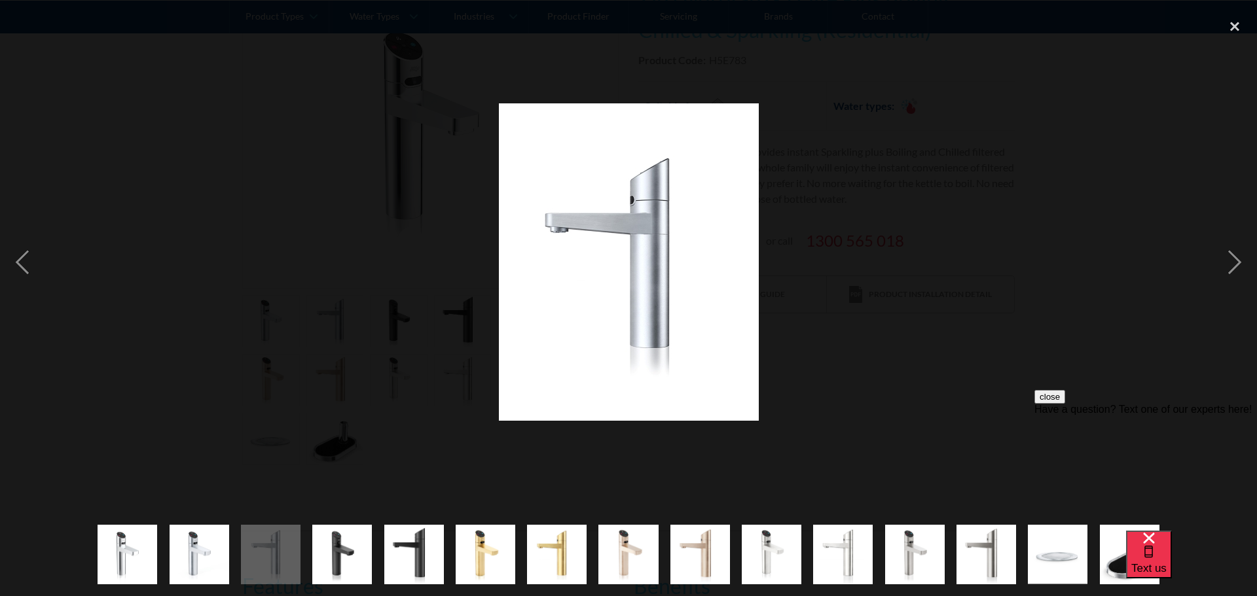
click at [274, 317] on div at bounding box center [628, 262] width 1257 height 501
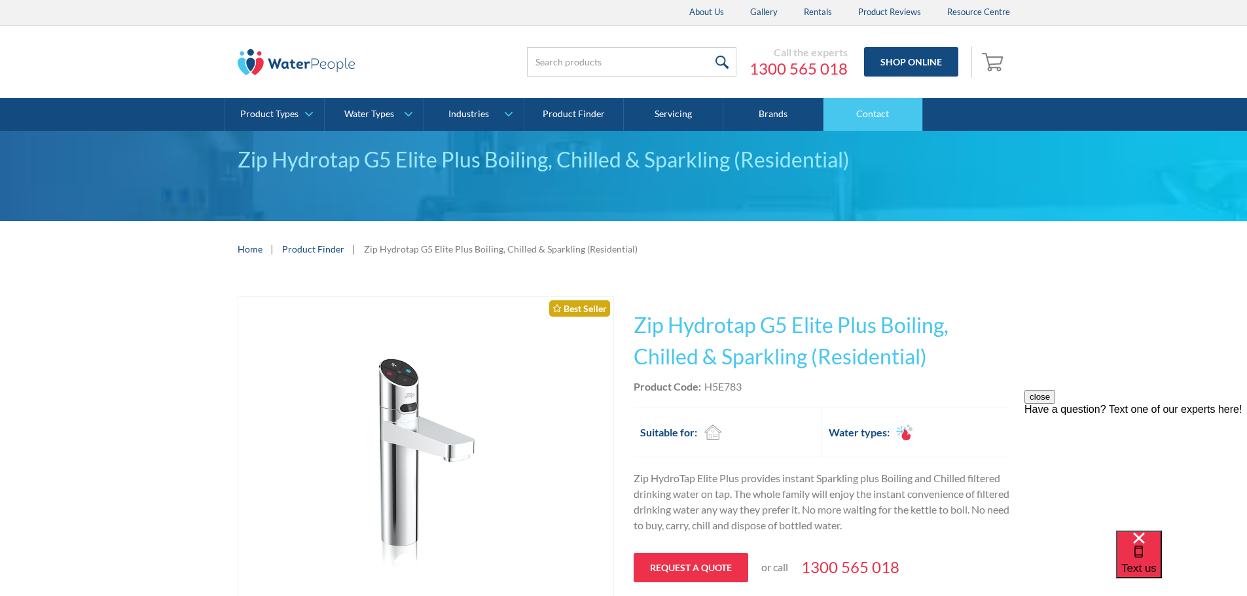
scroll to position [0, 0]
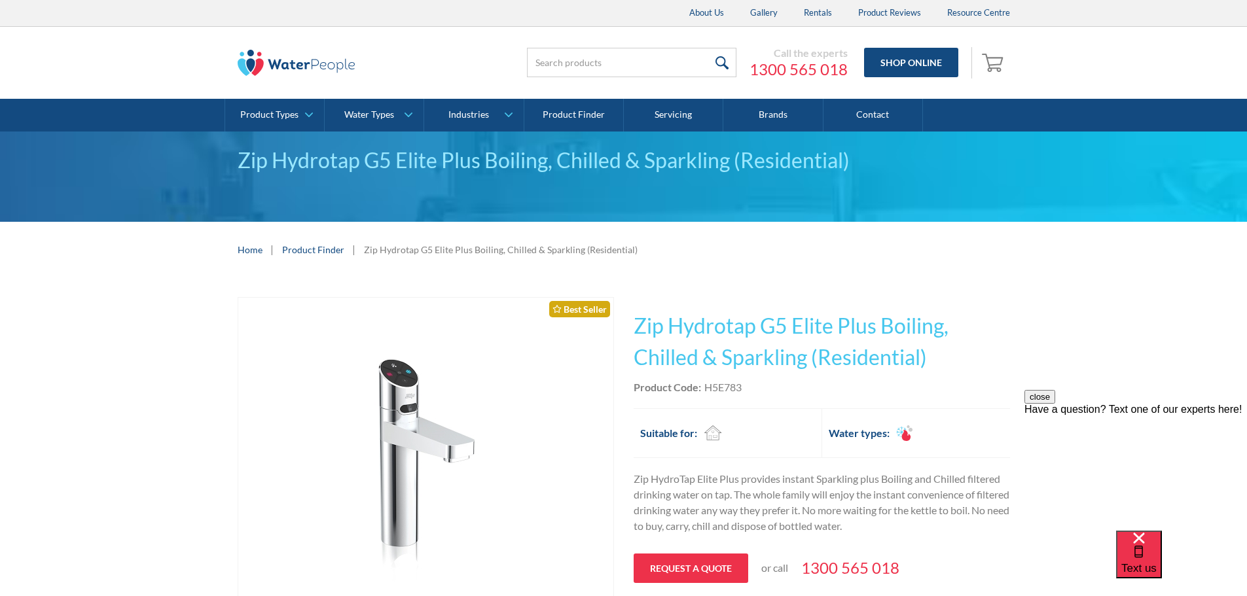
click at [1055, 404] on button "close" at bounding box center [1039, 397] width 31 height 14
click at [882, 116] on link "Contact" at bounding box center [872, 115] width 99 height 33
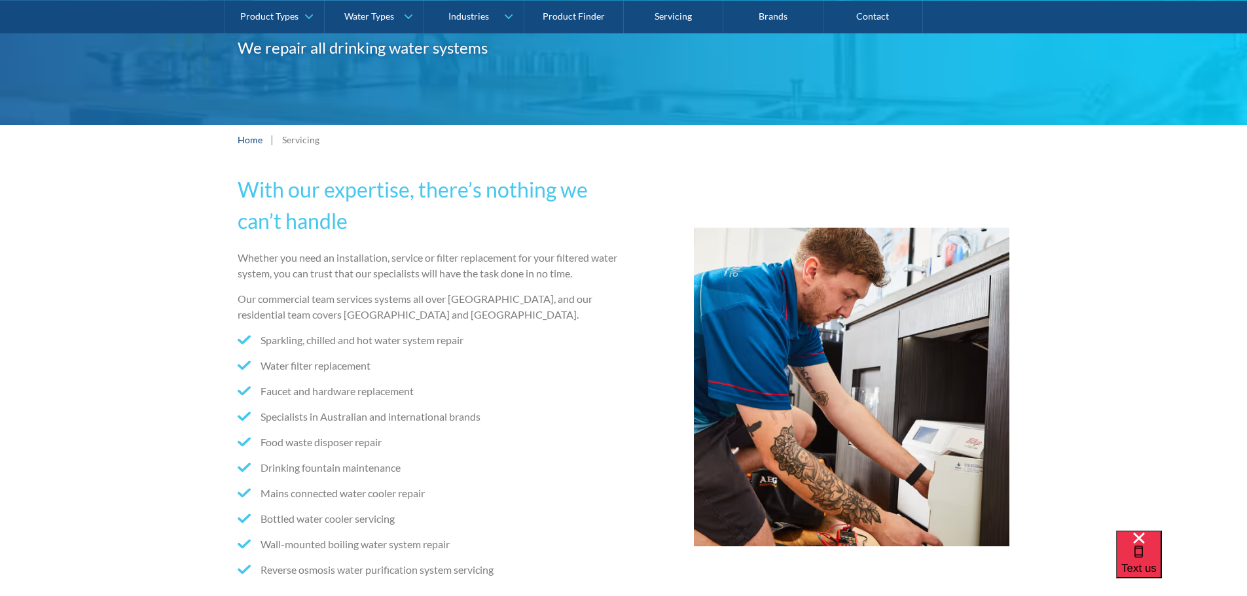
scroll to position [196, 0]
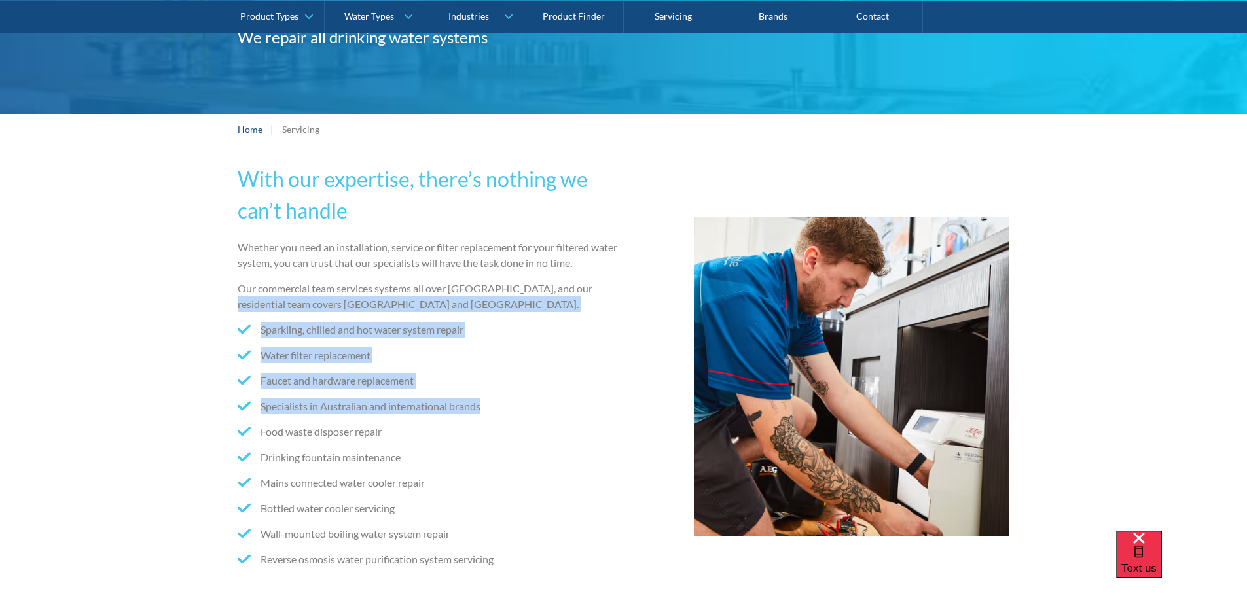
drag, startPoint x: 568, startPoint y: 279, endPoint x: 541, endPoint y: 408, distance: 131.8
click at [541, 408] on div "Whether you need an installation, service or filter replacement for your filter…" at bounding box center [428, 415] width 381 height 351
click at [540, 414] on ul "Sparkling, chilled and hot water system repair Water filter replacement Faucet …" at bounding box center [428, 449] width 381 height 255
click at [550, 385] on li "Faucet and hardware replacement" at bounding box center [428, 381] width 381 height 16
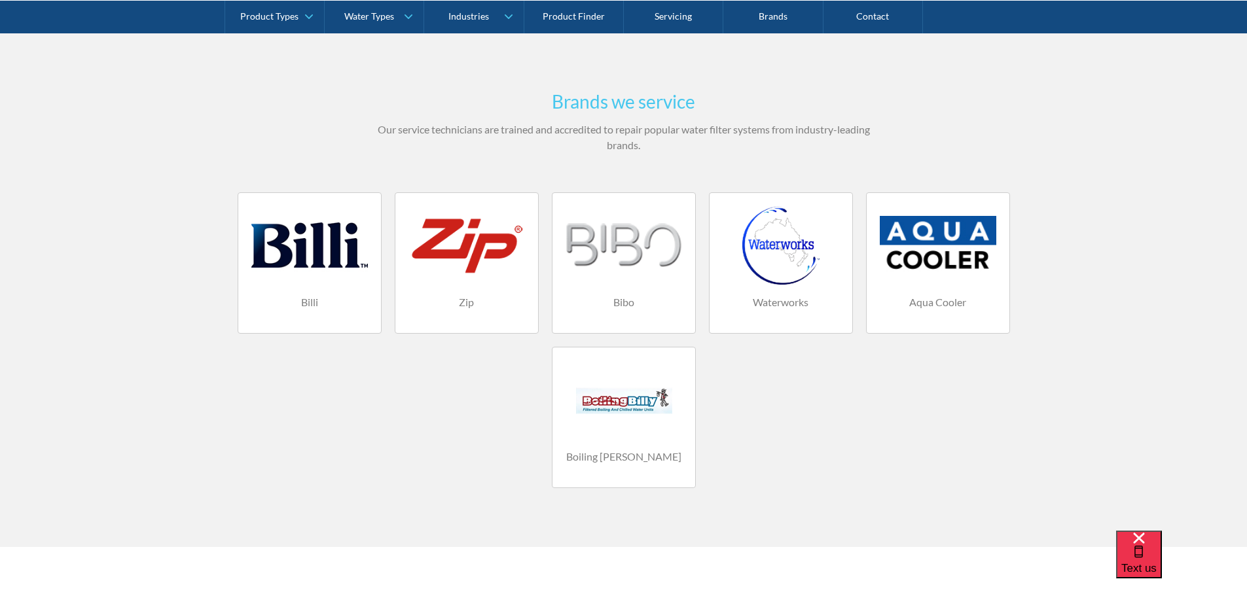
scroll to position [851, 0]
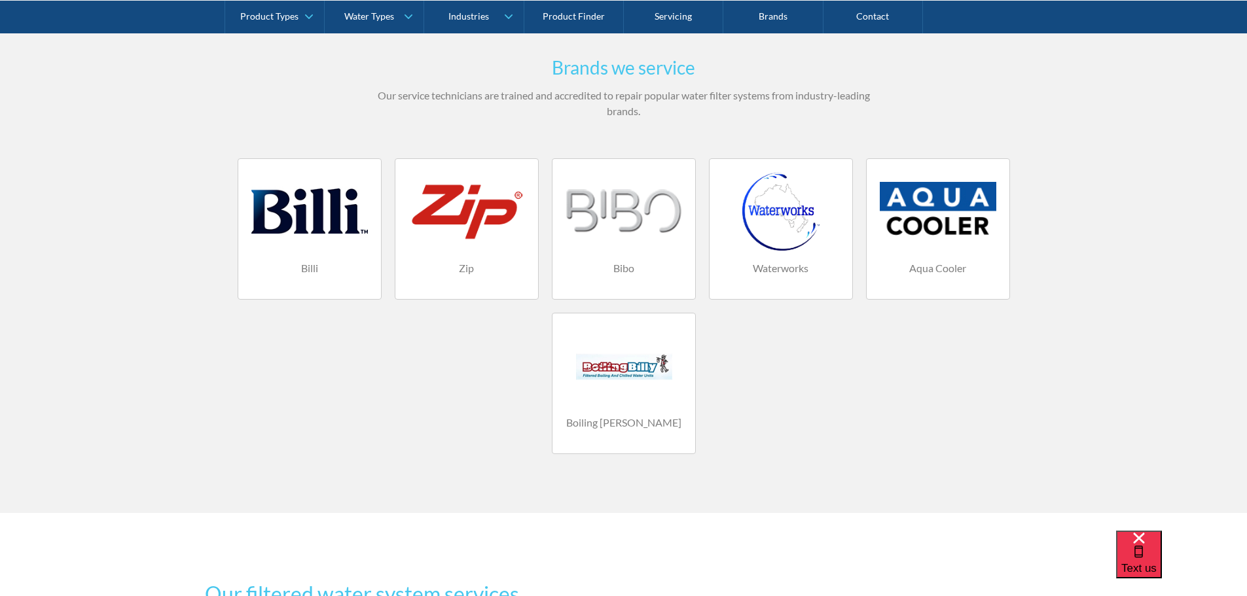
click at [251, 223] on div at bounding box center [309, 211] width 117 height 79
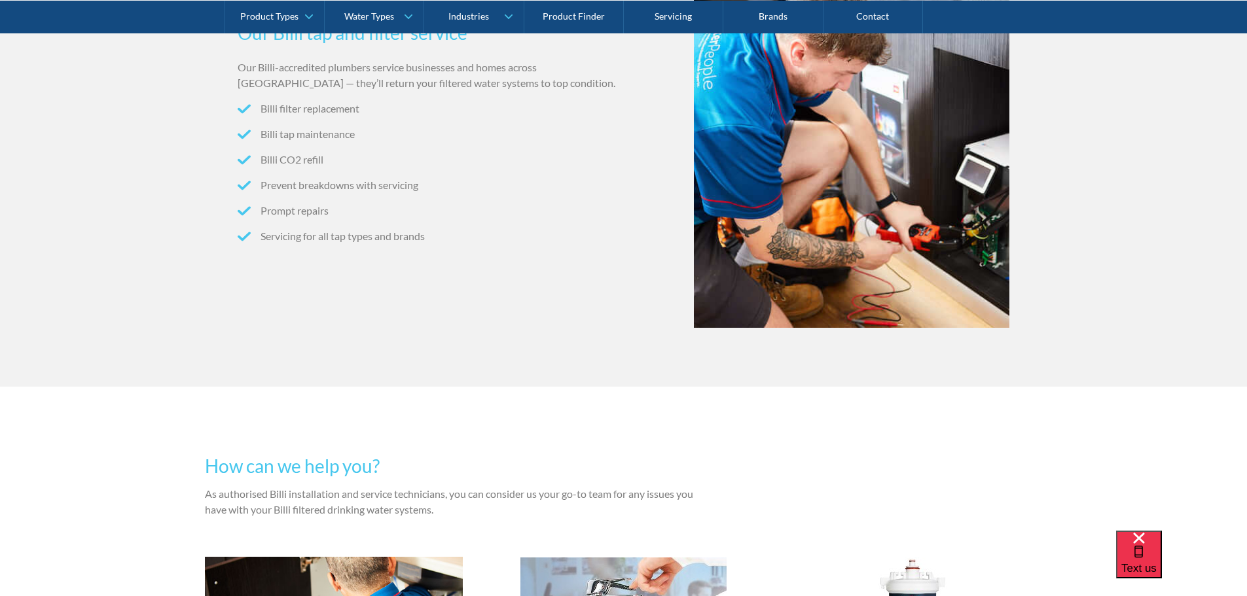
scroll to position [851, 0]
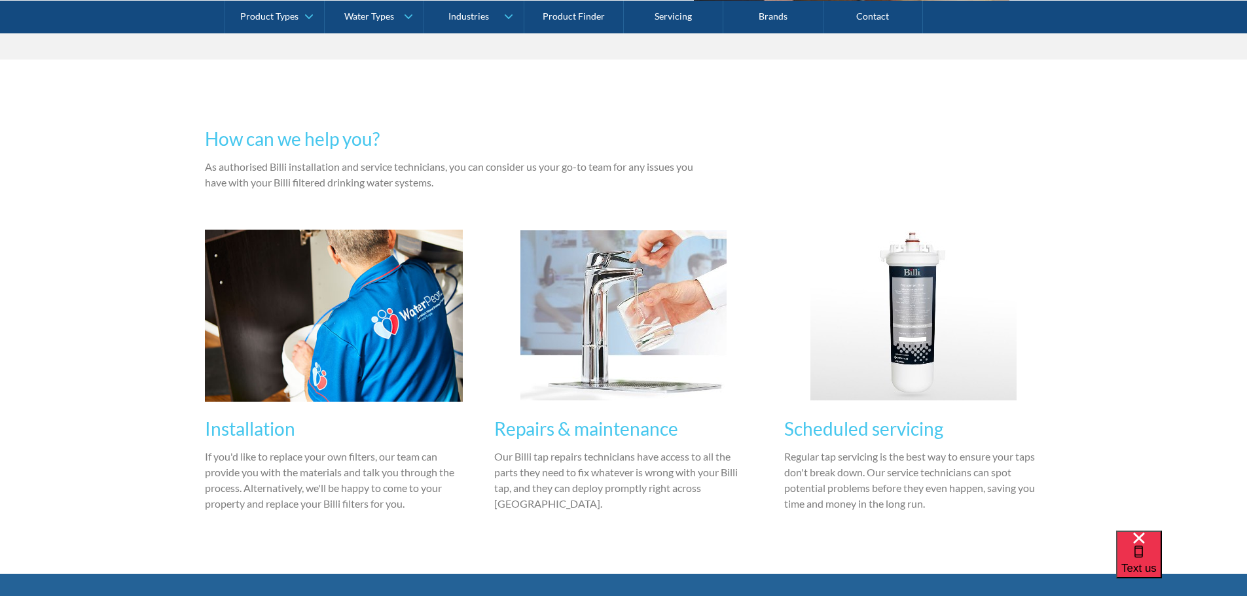
click at [611, 338] on img at bounding box center [623, 315] width 206 height 170
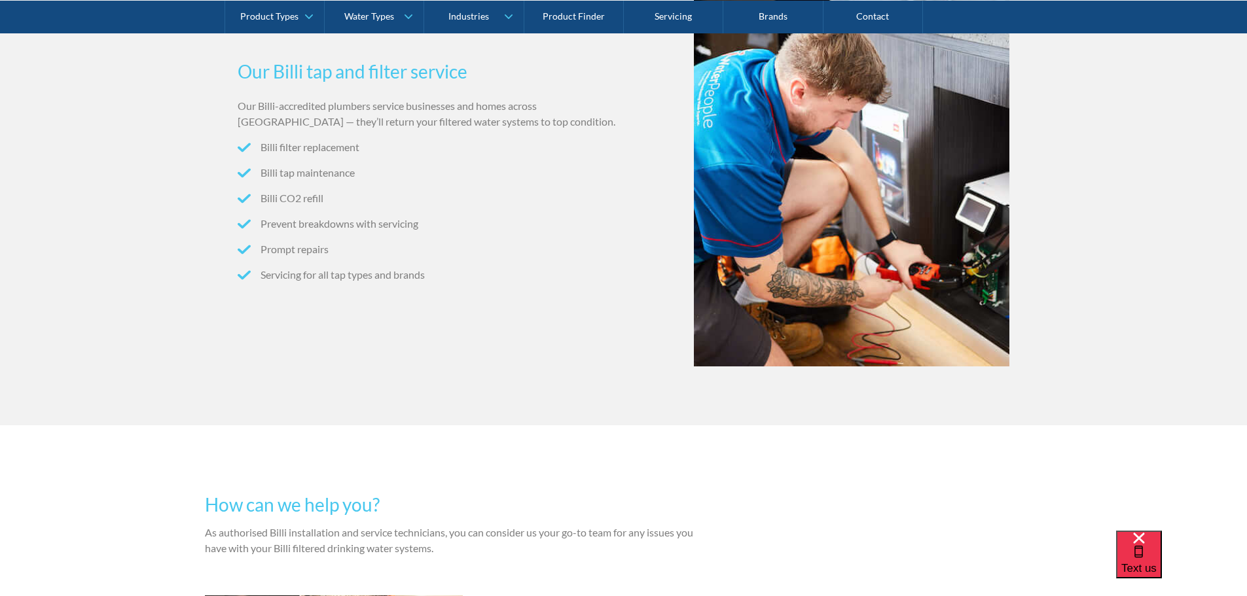
scroll to position [0, 0]
